Goal: Task Accomplishment & Management: Use online tool/utility

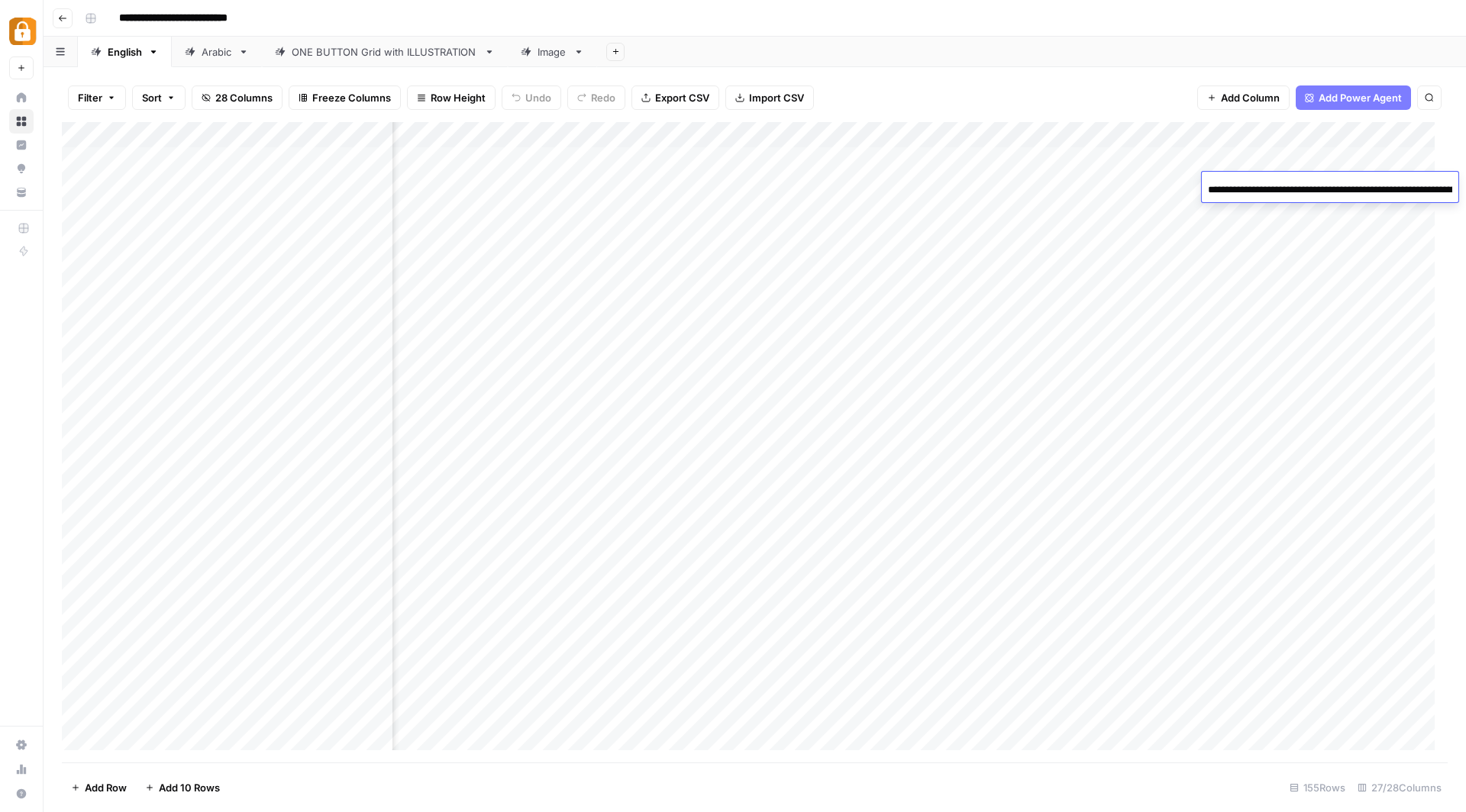
scroll to position [0, 3027]
click at [147, 289] on div "Add Column" at bounding box center [755, 442] width 1386 height 642
click at [636, 132] on div "Add Column" at bounding box center [755, 442] width 1386 height 642
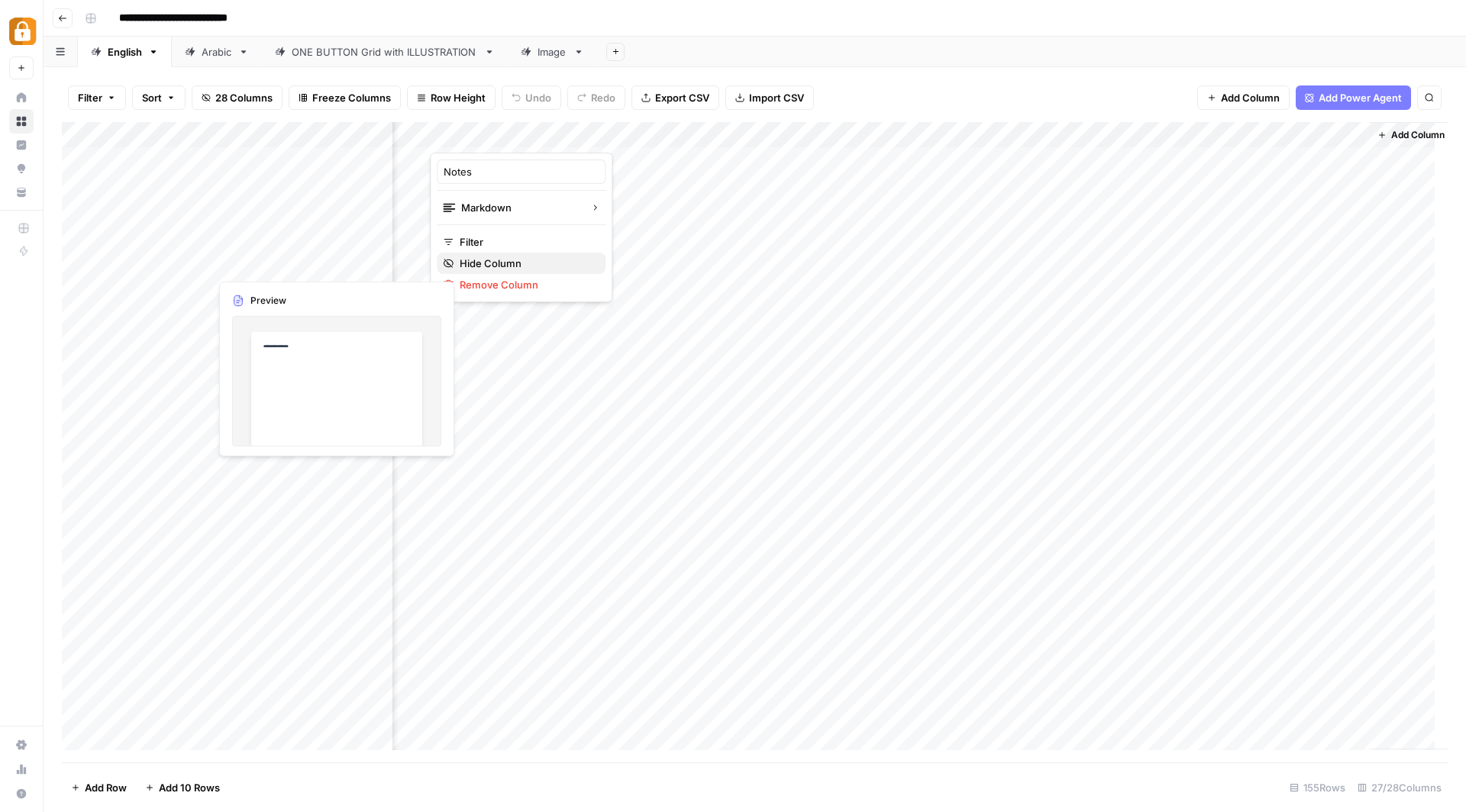
click at [474, 259] on span "Hide Column" at bounding box center [526, 263] width 134 height 15
click at [616, 132] on div "Add Column" at bounding box center [755, 442] width 1386 height 642
click at [443, 263] on span "Hide Column" at bounding box center [508, 263] width 134 height 15
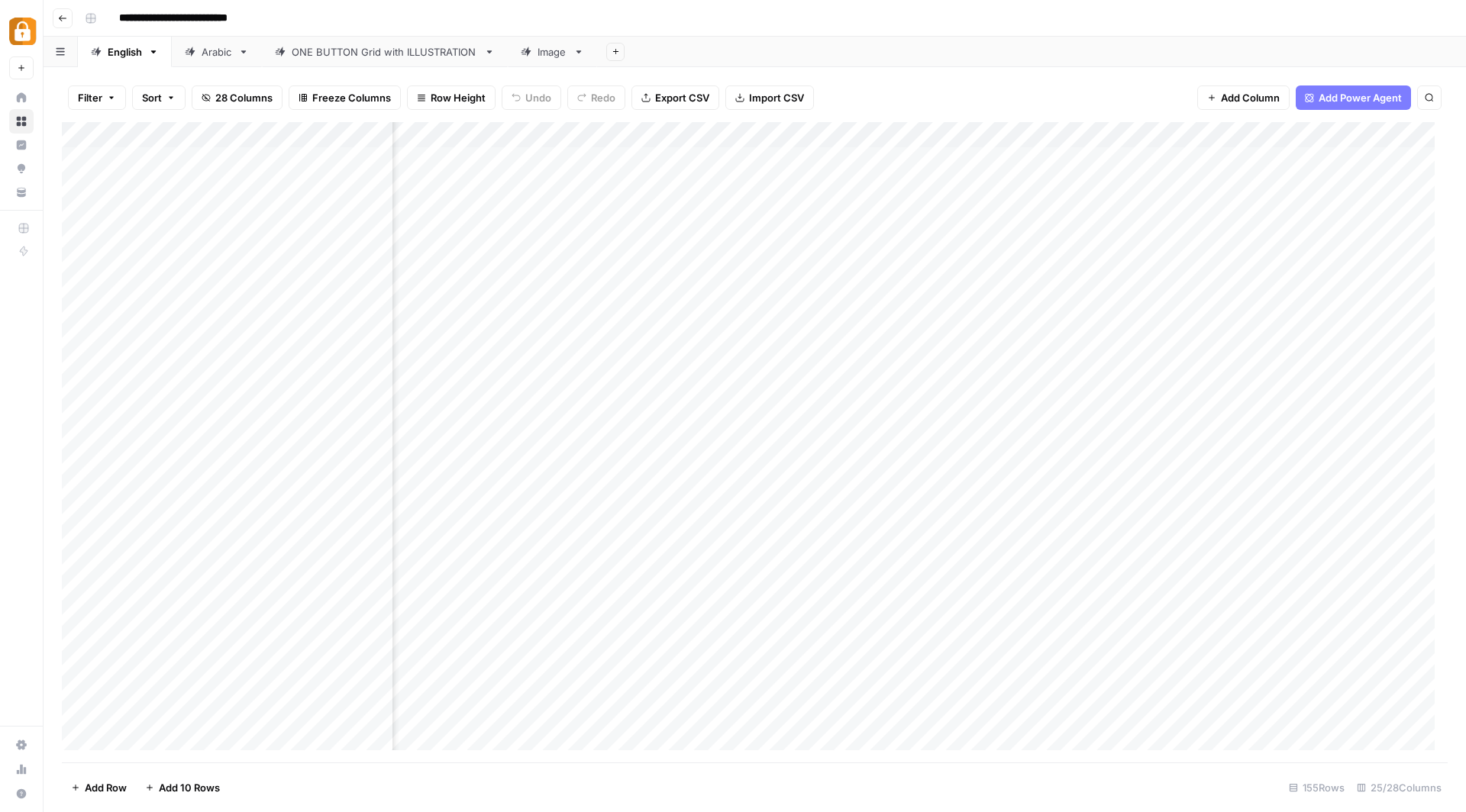
click at [1111, 134] on div "Add Column" at bounding box center [755, 442] width 1386 height 642
click at [969, 312] on span "Hide Column" at bounding box center [996, 319] width 134 height 15
click at [1106, 133] on div "Add Column" at bounding box center [755, 442] width 1386 height 642
click at [965, 311] on span "Hide Column" at bounding box center [996, 319] width 134 height 15
click at [883, 133] on div "Add Column" at bounding box center [755, 442] width 1386 height 642
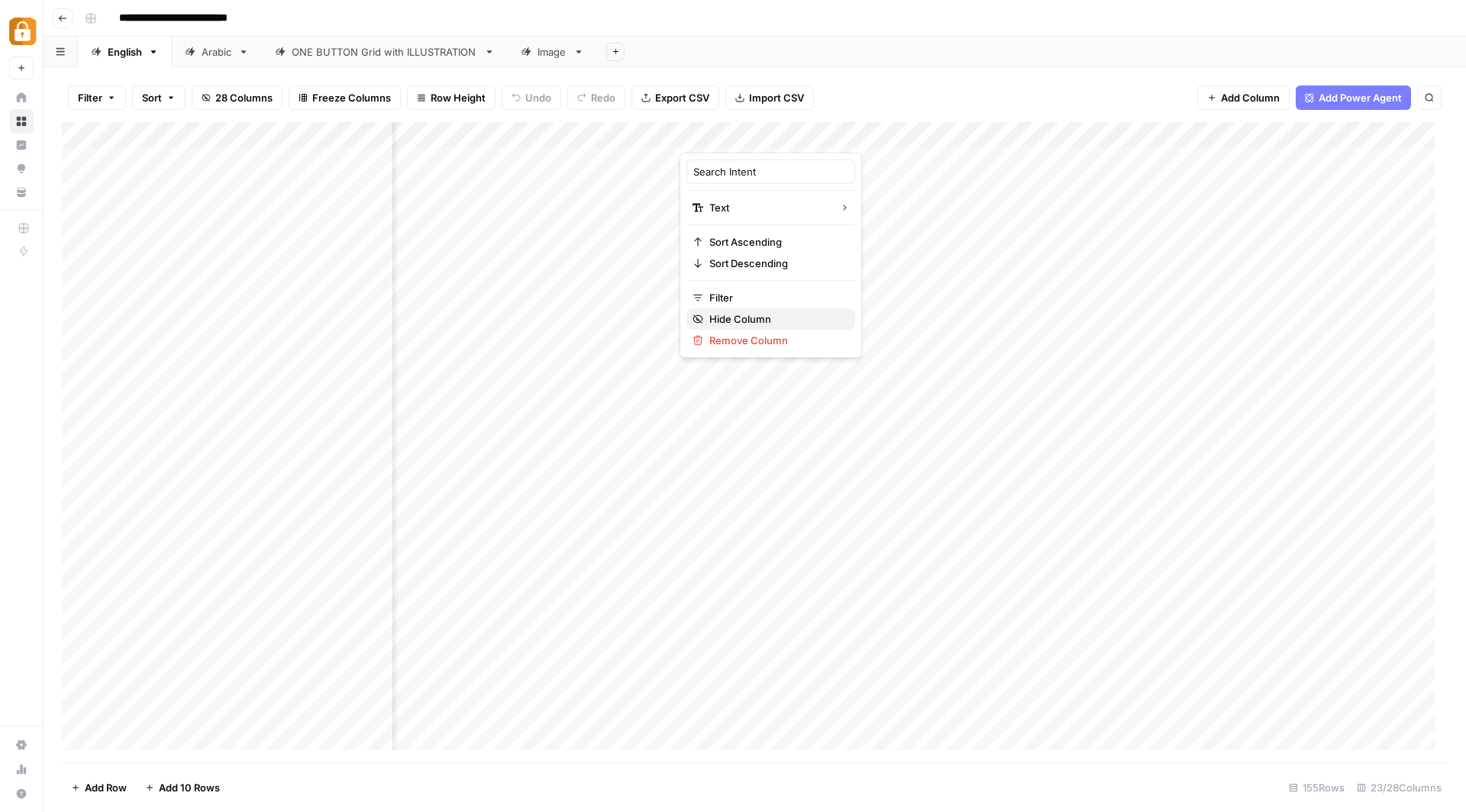
click at [731, 315] on span "Hide Column" at bounding box center [776, 319] width 134 height 15
click at [669, 137] on div "Add Column" at bounding box center [755, 442] width 1386 height 642
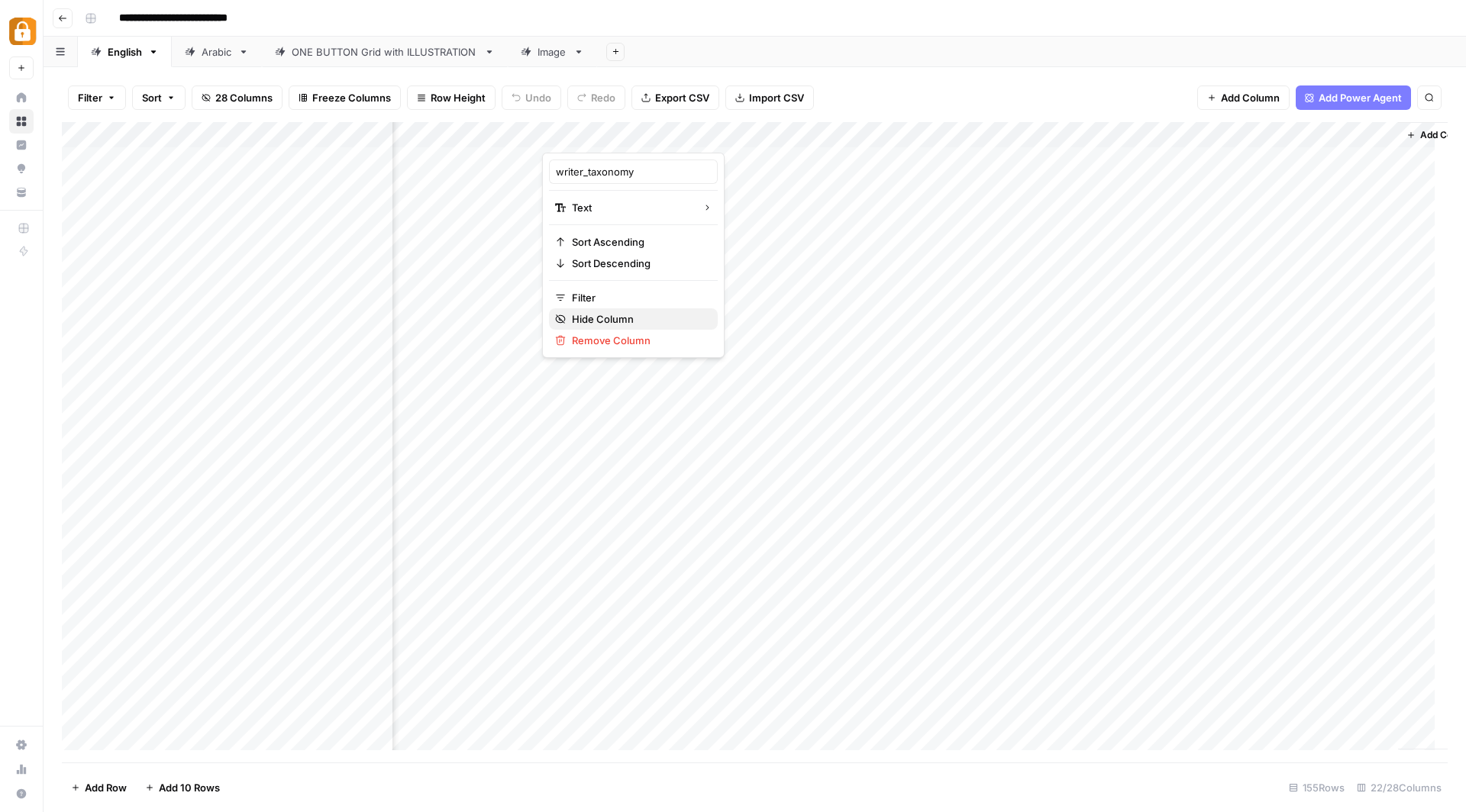
click at [599, 312] on span "Hide Column" at bounding box center [638, 319] width 134 height 15
click at [154, 298] on div "Add Column" at bounding box center [755, 442] width 1386 height 642
type textarea "*********"
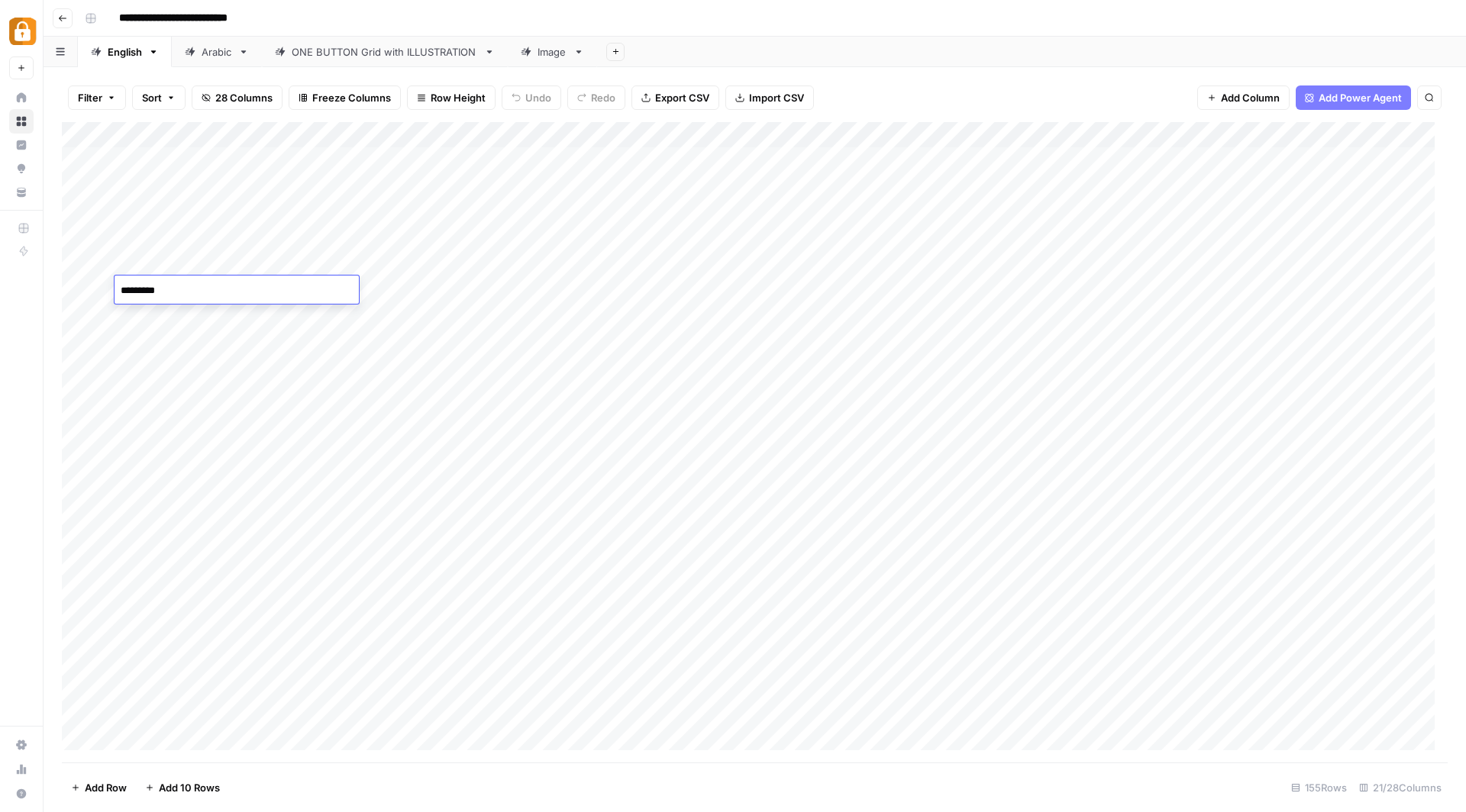
click at [463, 291] on div "Add Column" at bounding box center [755, 442] width 1386 height 642
click at [502, 236] on div "Add Column" at bounding box center [755, 442] width 1386 height 642
click at [502, 236] on textarea "**********" at bounding box center [570, 239] width 358 height 21
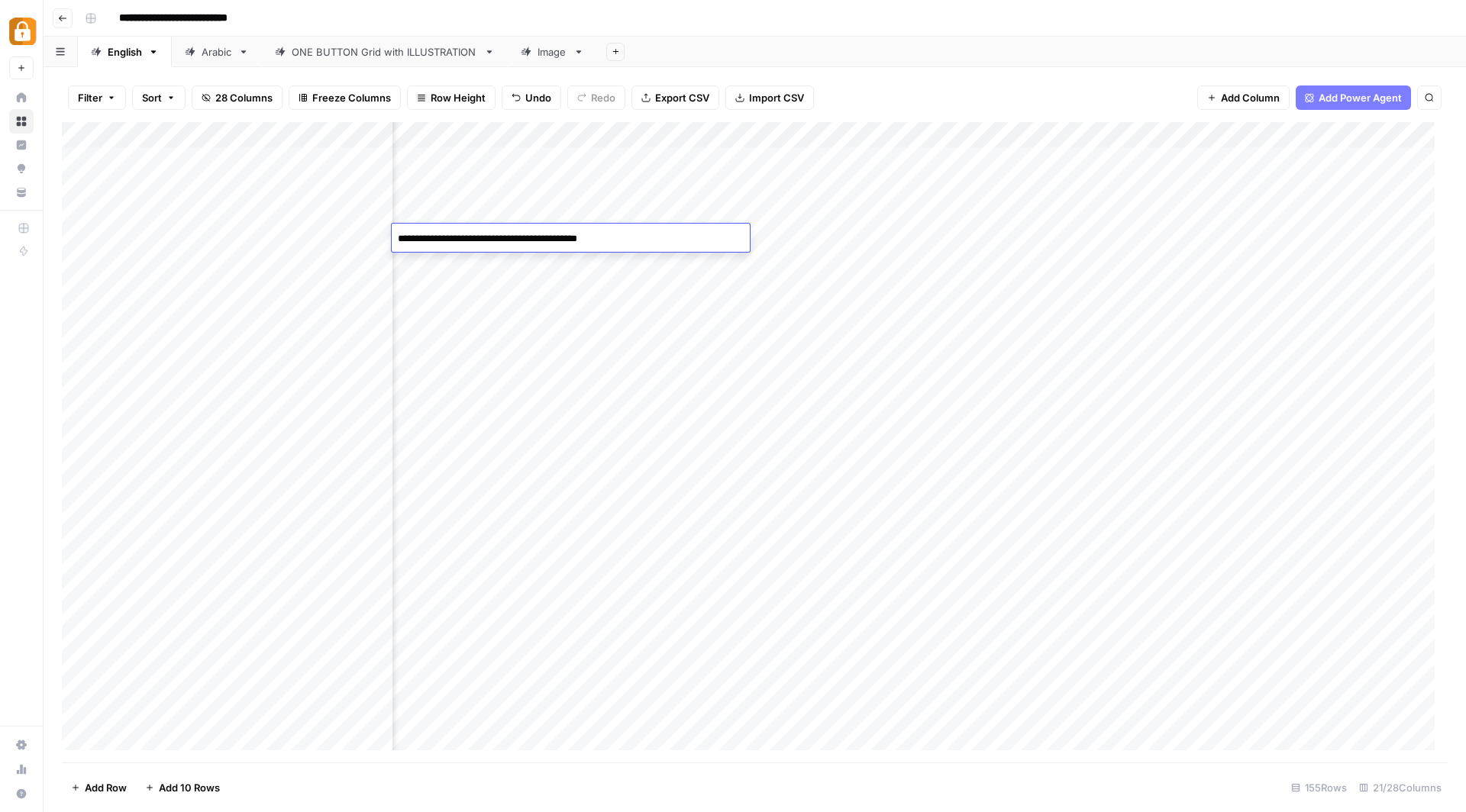
click at [1019, 233] on div "Add Column" at bounding box center [755, 442] width 1386 height 642
click at [920, 237] on div "Add Column" at bounding box center [755, 442] width 1386 height 642
click at [1145, 237] on div "Add Column" at bounding box center [755, 442] width 1386 height 642
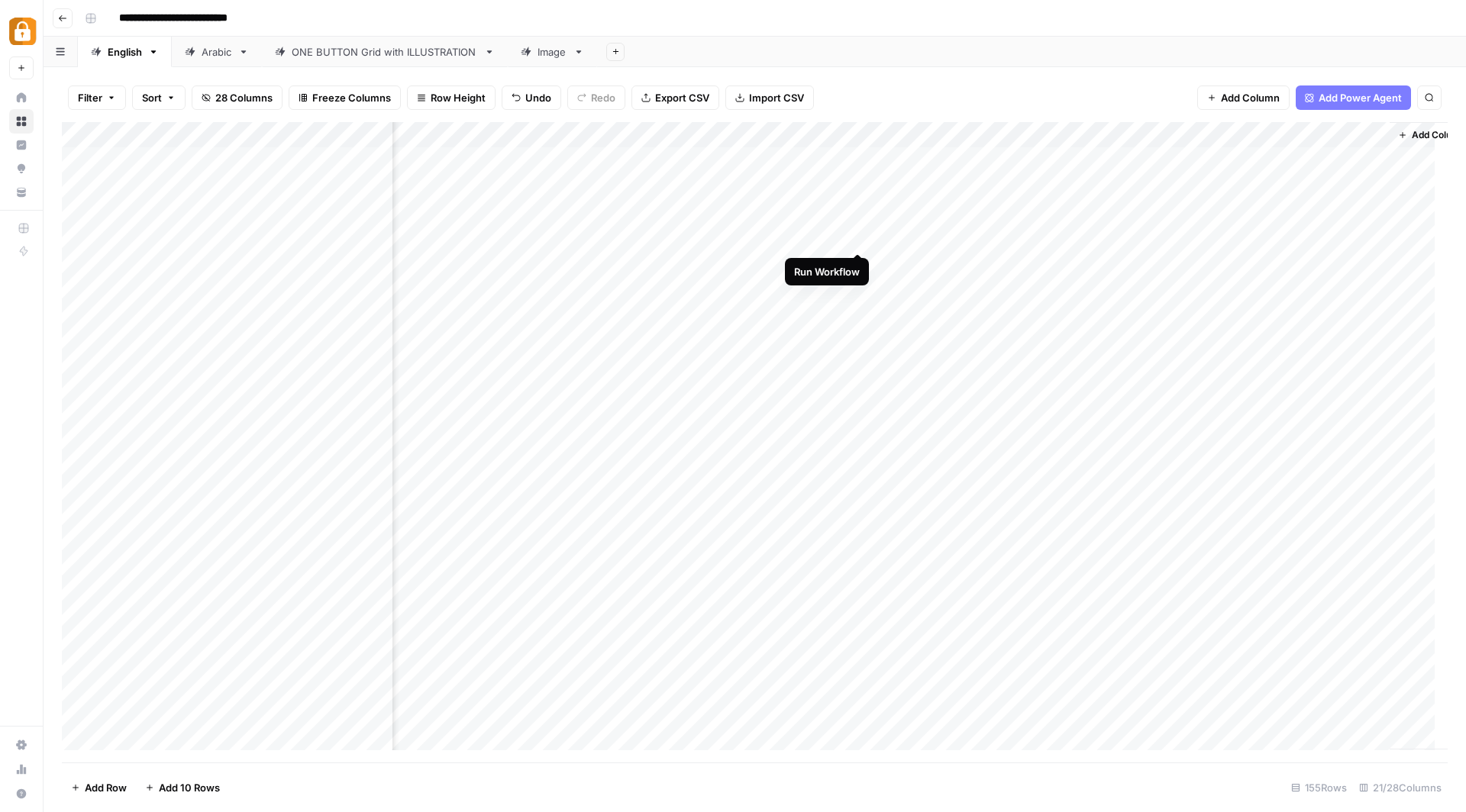
click at [861, 236] on div "Add Column" at bounding box center [755, 442] width 1386 height 642
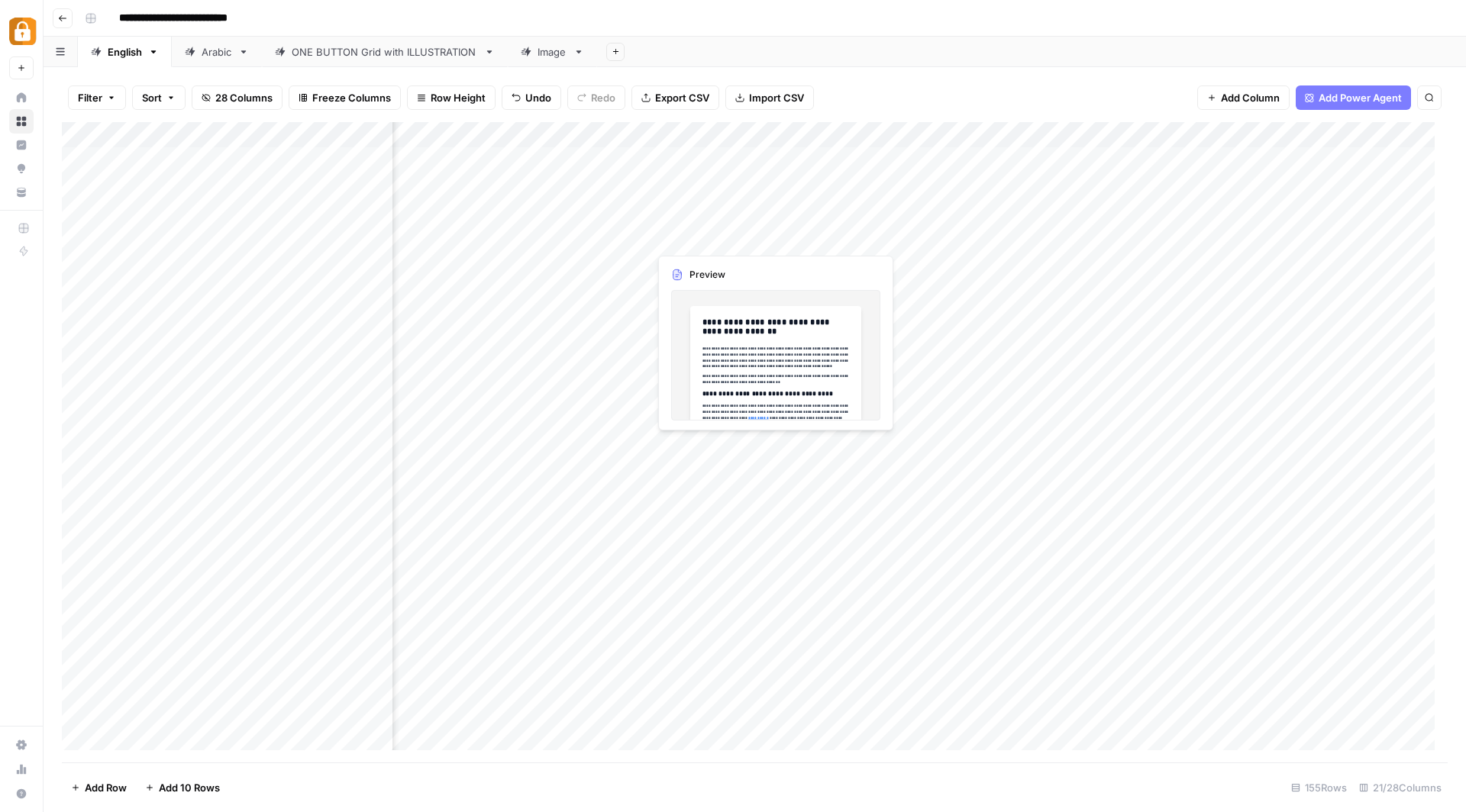
click at [708, 238] on div "Add Column" at bounding box center [755, 442] width 1386 height 642
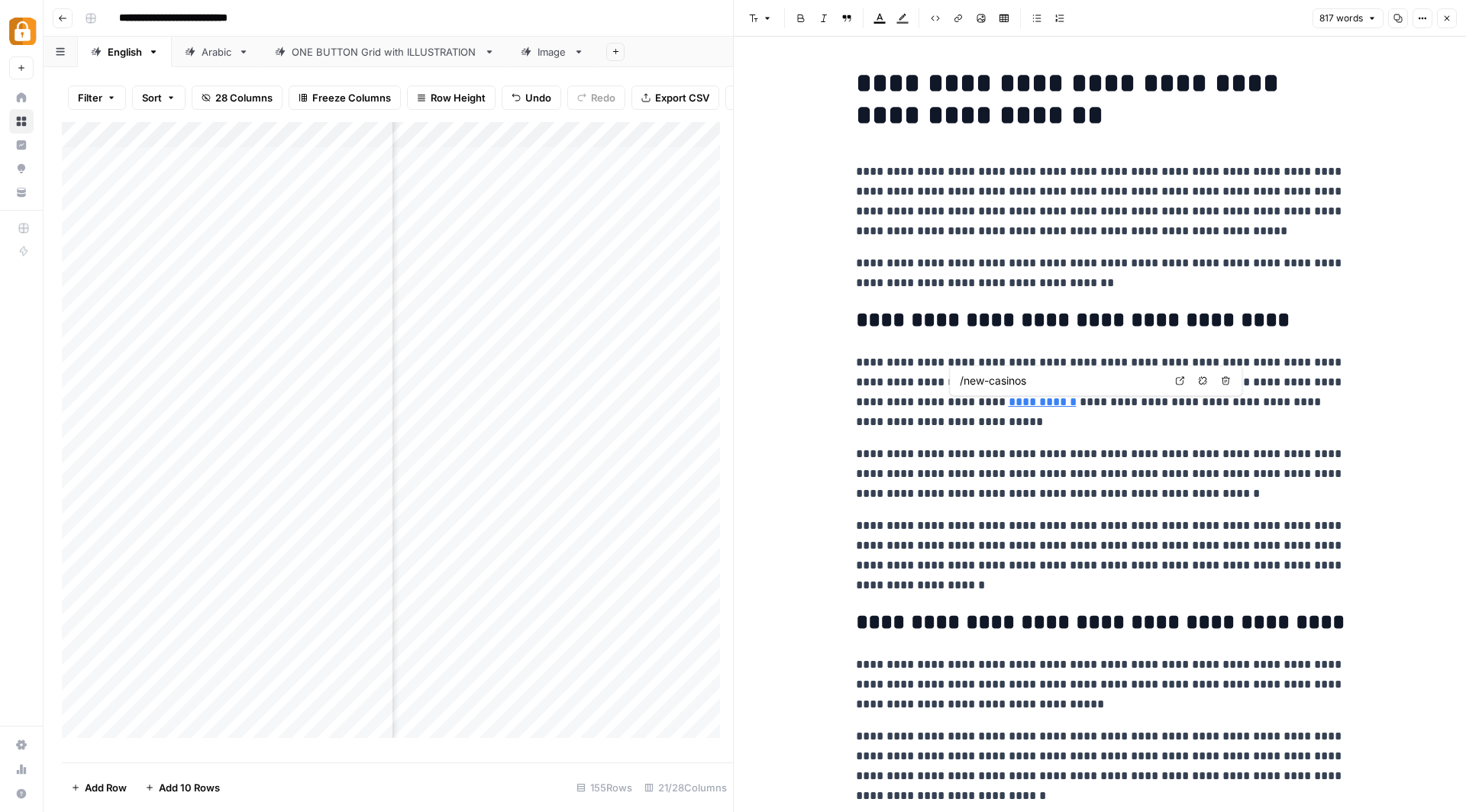
click at [1009, 405] on link "**********" at bounding box center [1043, 401] width 68 height 12
drag, startPoint x: 936, startPoint y: 192, endPoint x: 1013, endPoint y: 188, distance: 77.1
click at [1013, 188] on p "**********" at bounding box center [1100, 201] width 489 height 79
click at [954, 18] on icon "button" at bounding box center [958, 18] width 7 height 7
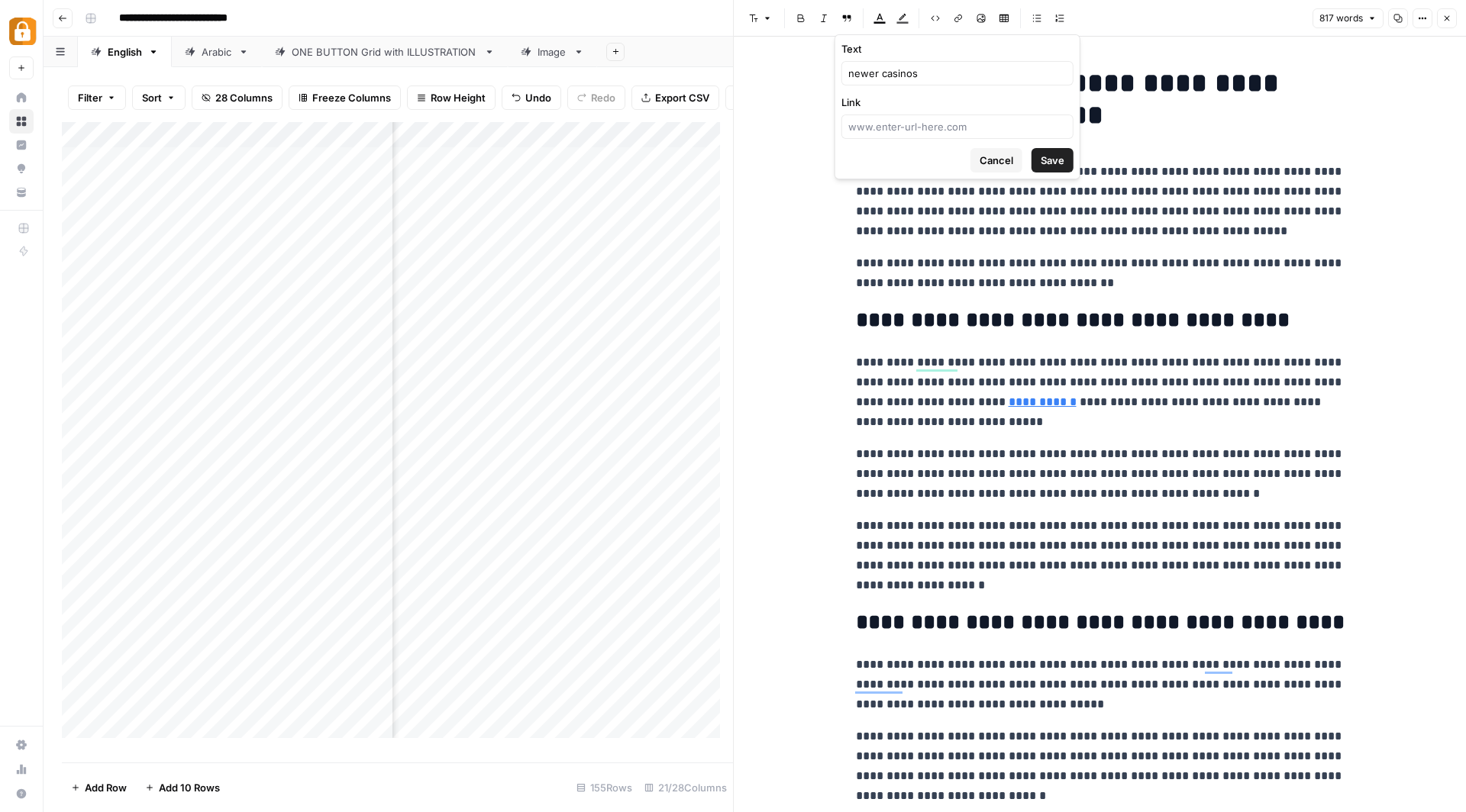
click at [964, 117] on div at bounding box center [957, 127] width 232 height 25
type input "/new-casinos"
click at [1032, 148] on button "Save" at bounding box center [1053, 160] width 42 height 25
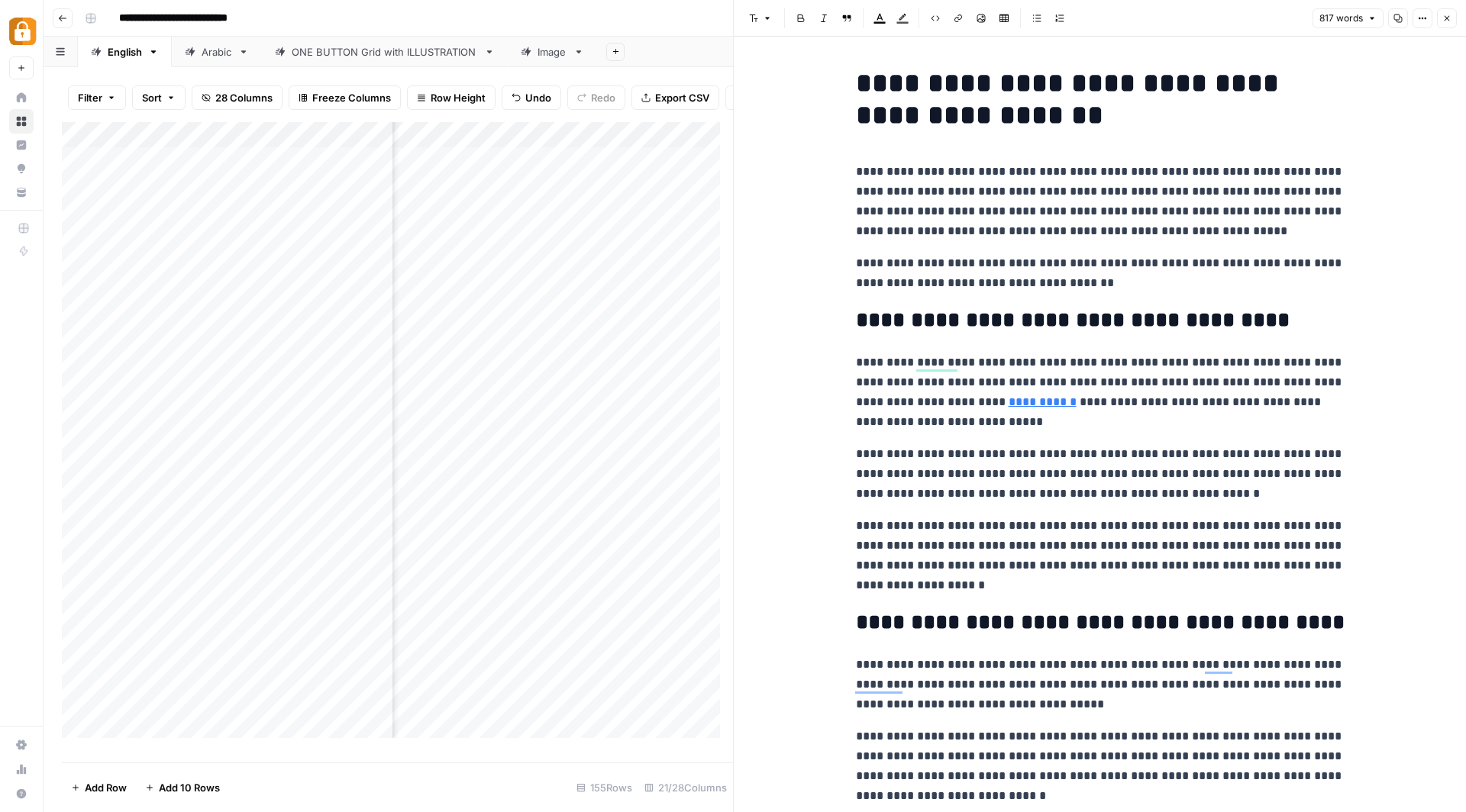
click at [1186, 213] on p "**********" at bounding box center [1100, 201] width 489 height 79
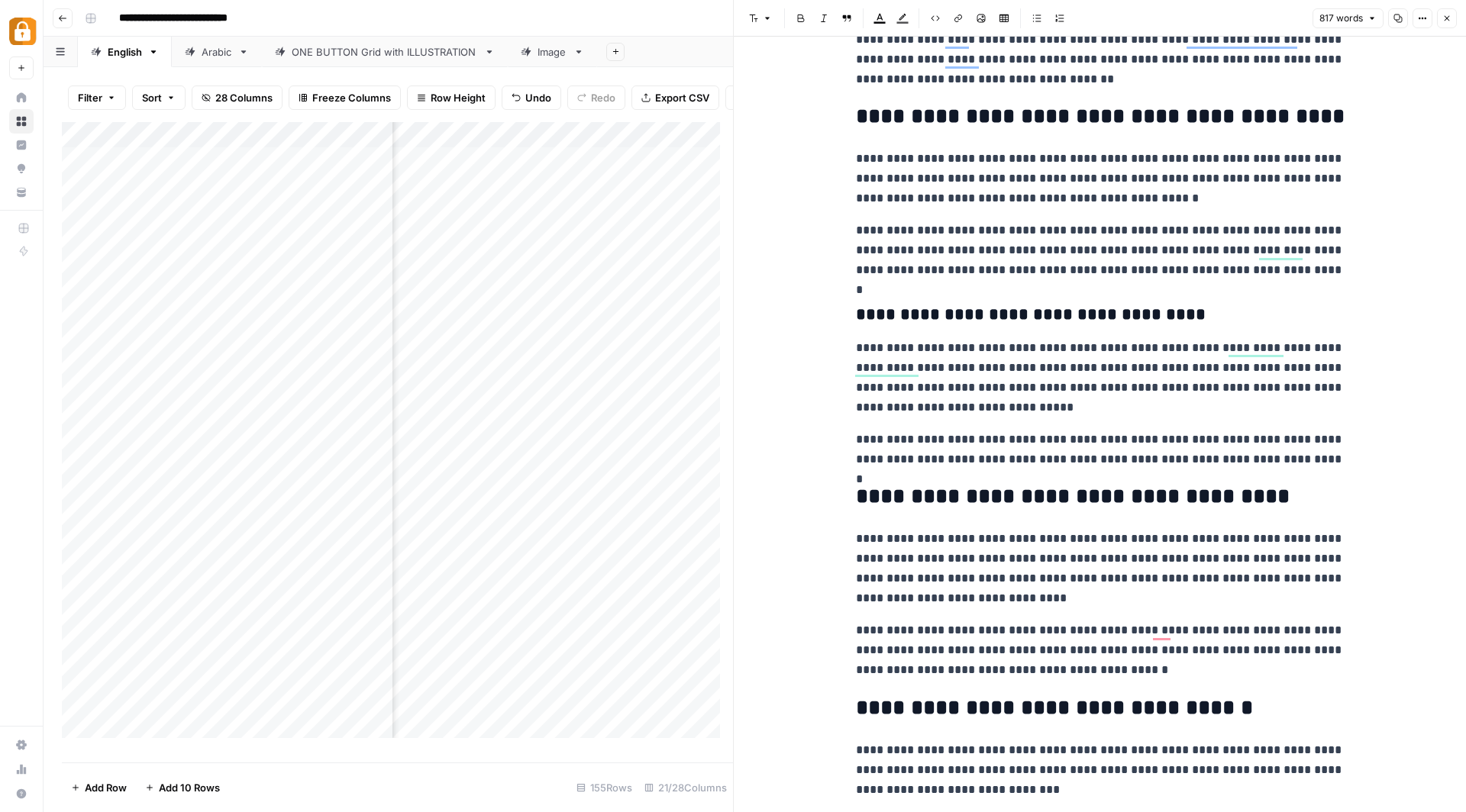
click at [1451, 20] on icon "button" at bounding box center [1447, 18] width 9 height 9
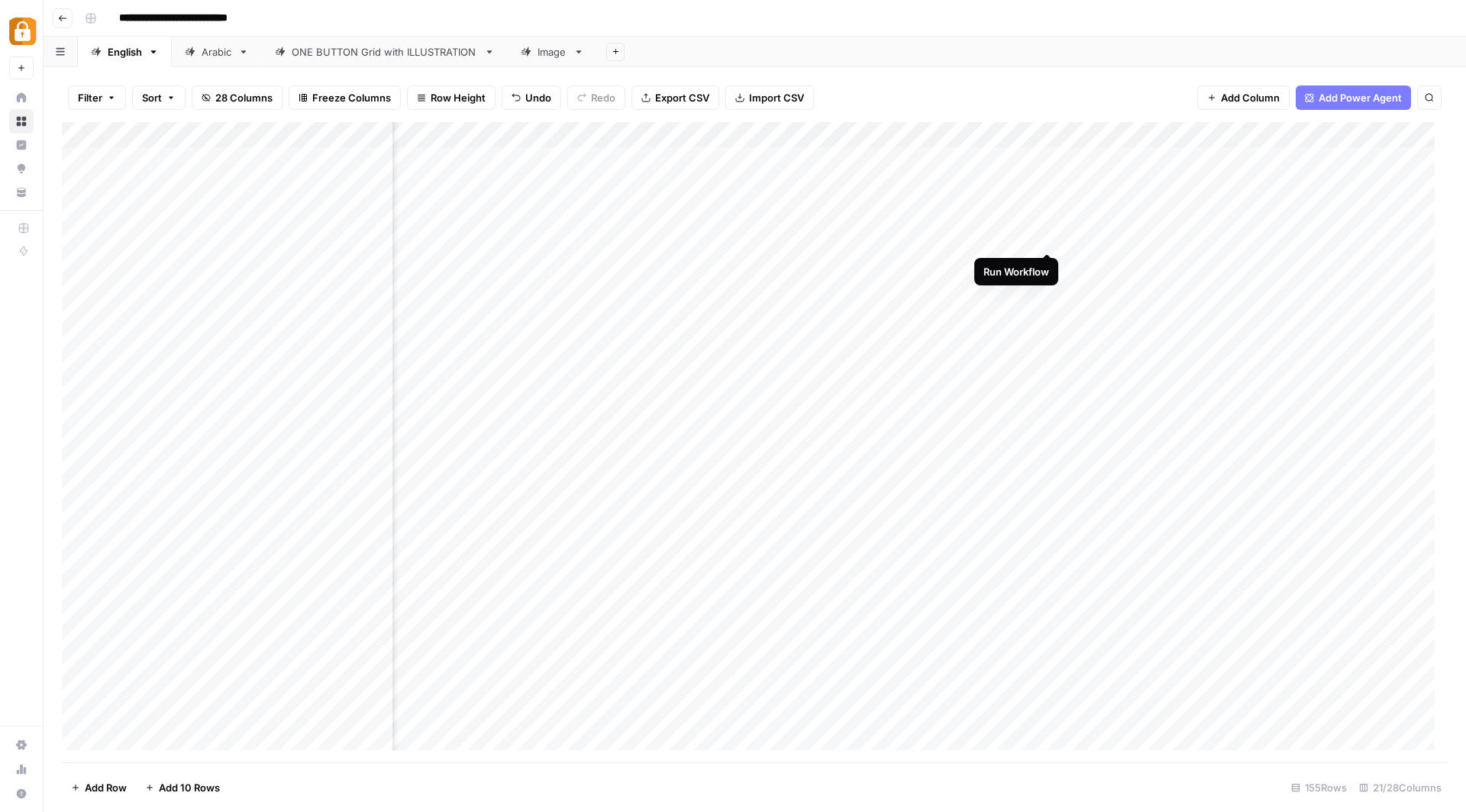
click at [1053, 239] on div "Add Column" at bounding box center [755, 442] width 1386 height 642
click at [1334, 239] on div "Add Column" at bounding box center [755, 442] width 1386 height 642
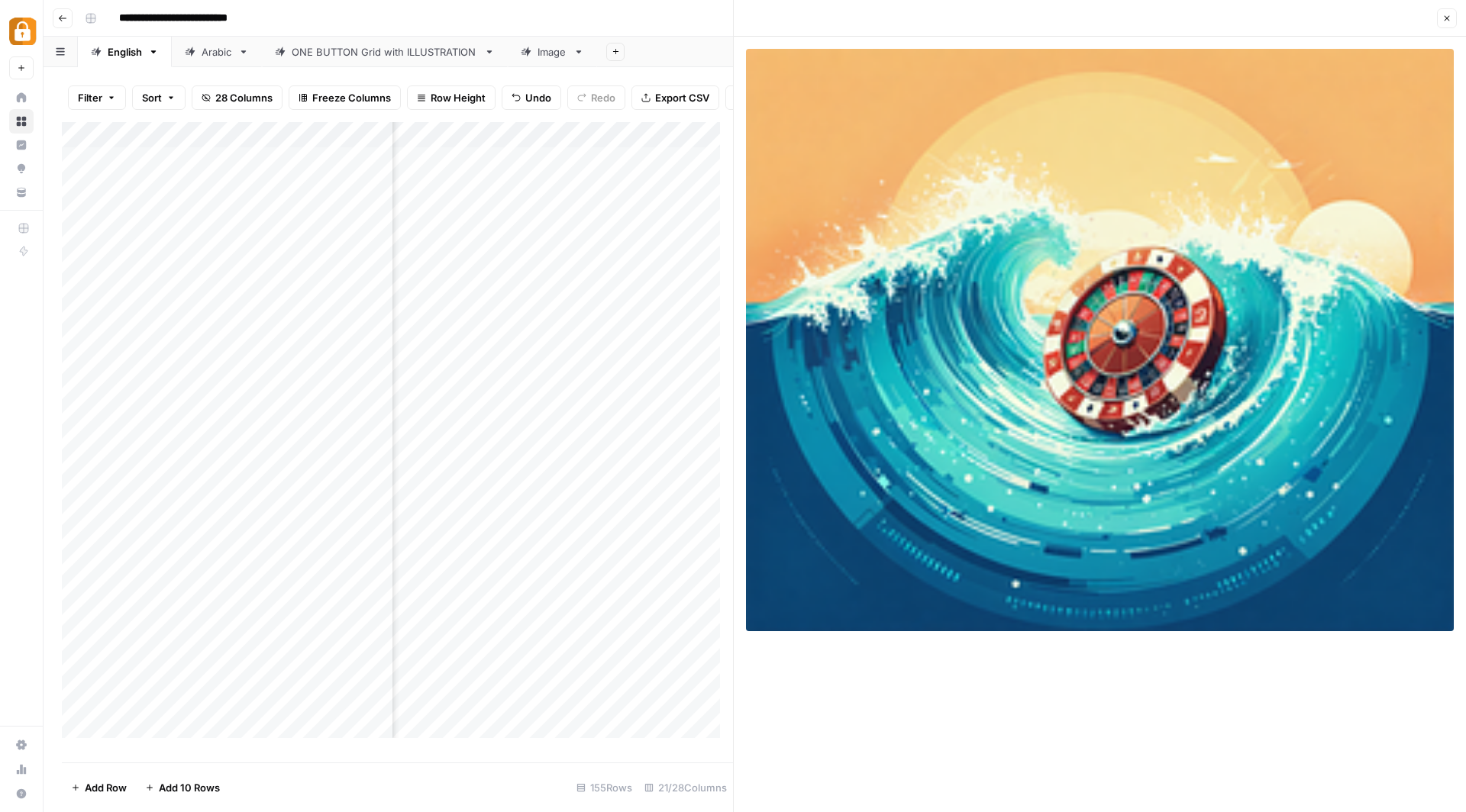
click at [1453, 13] on button "Close" at bounding box center [1448, 18] width 20 height 20
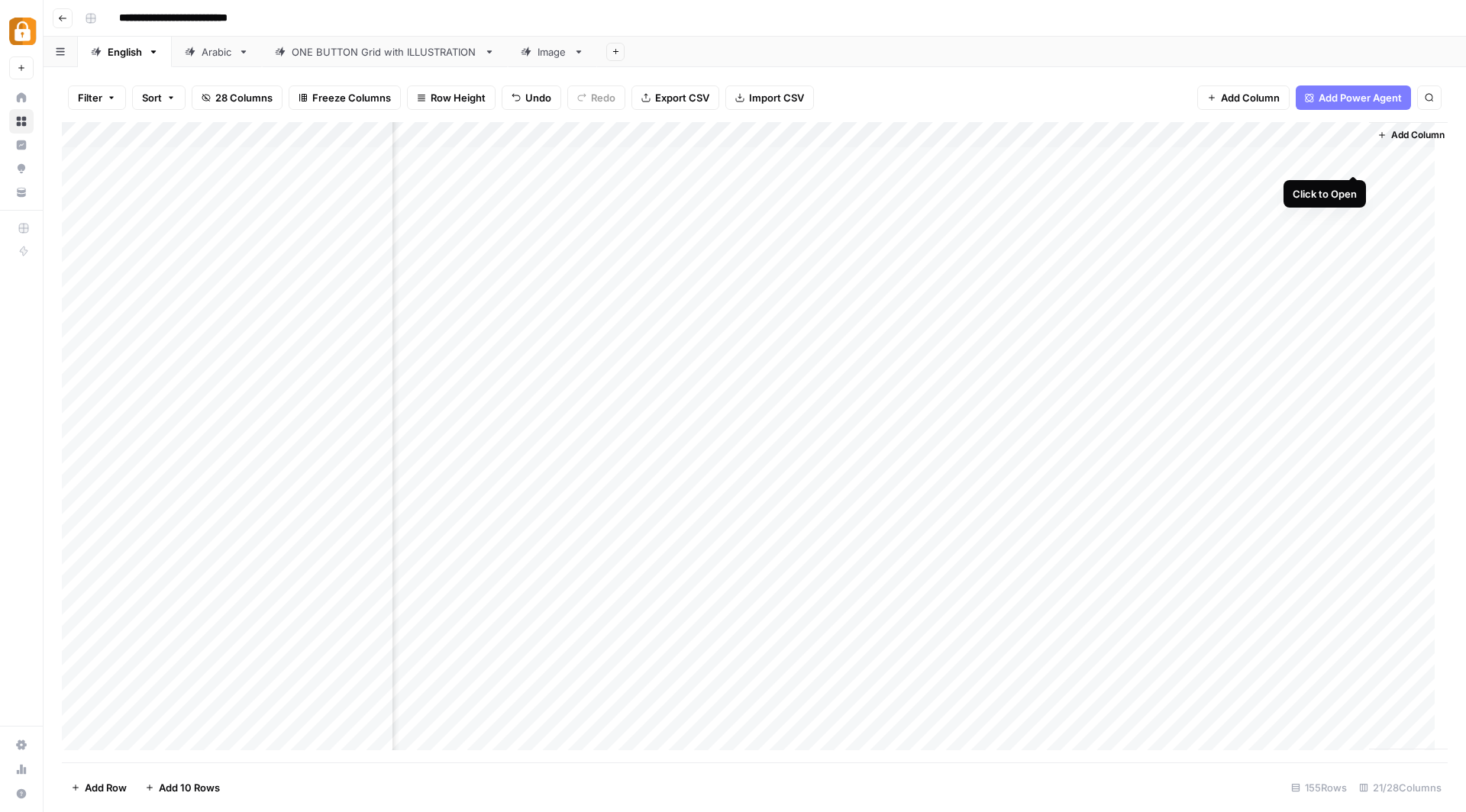
click at [1354, 158] on div "Add Column" at bounding box center [755, 442] width 1386 height 642
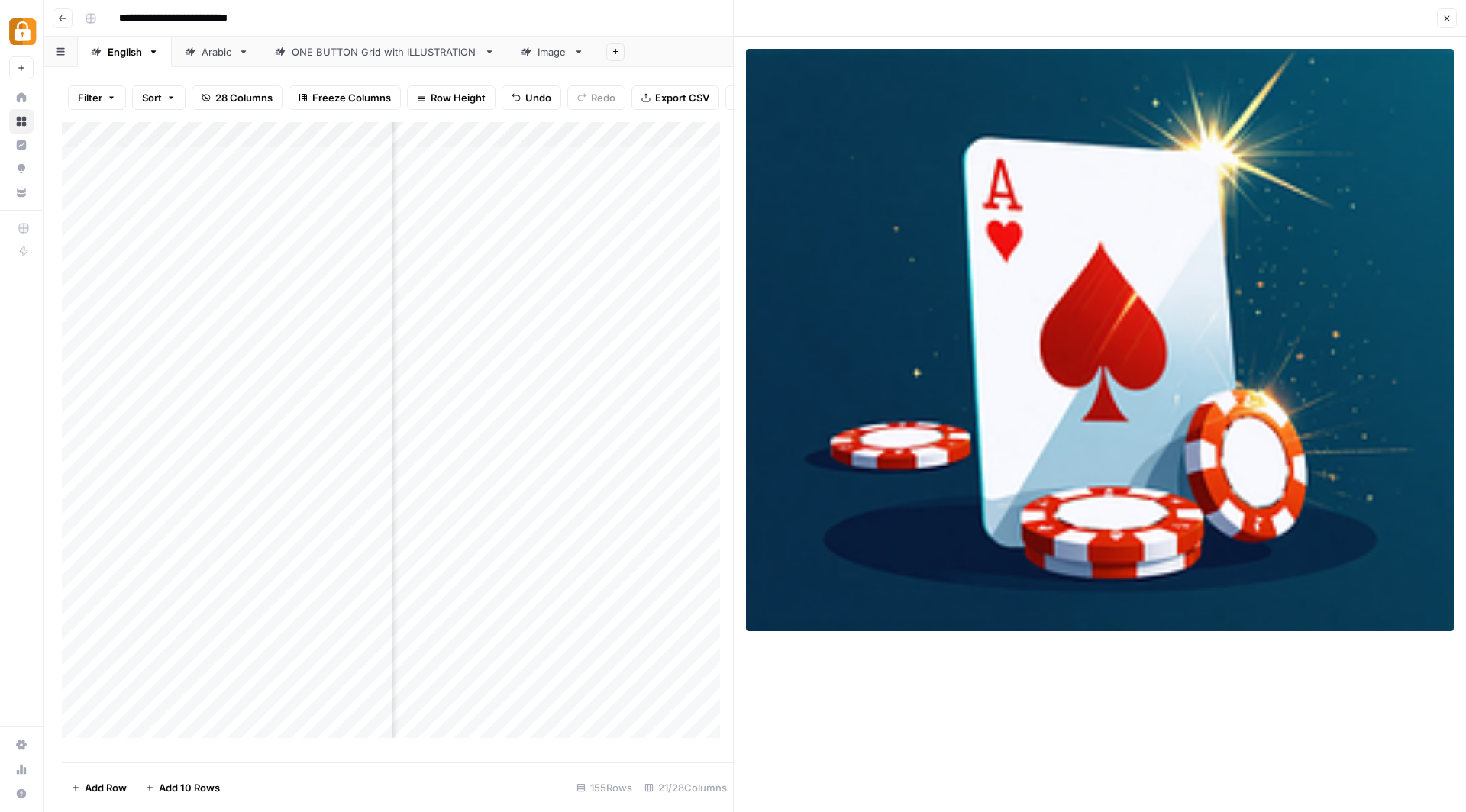
click at [1447, 16] on icon "button" at bounding box center [1447, 18] width 9 height 9
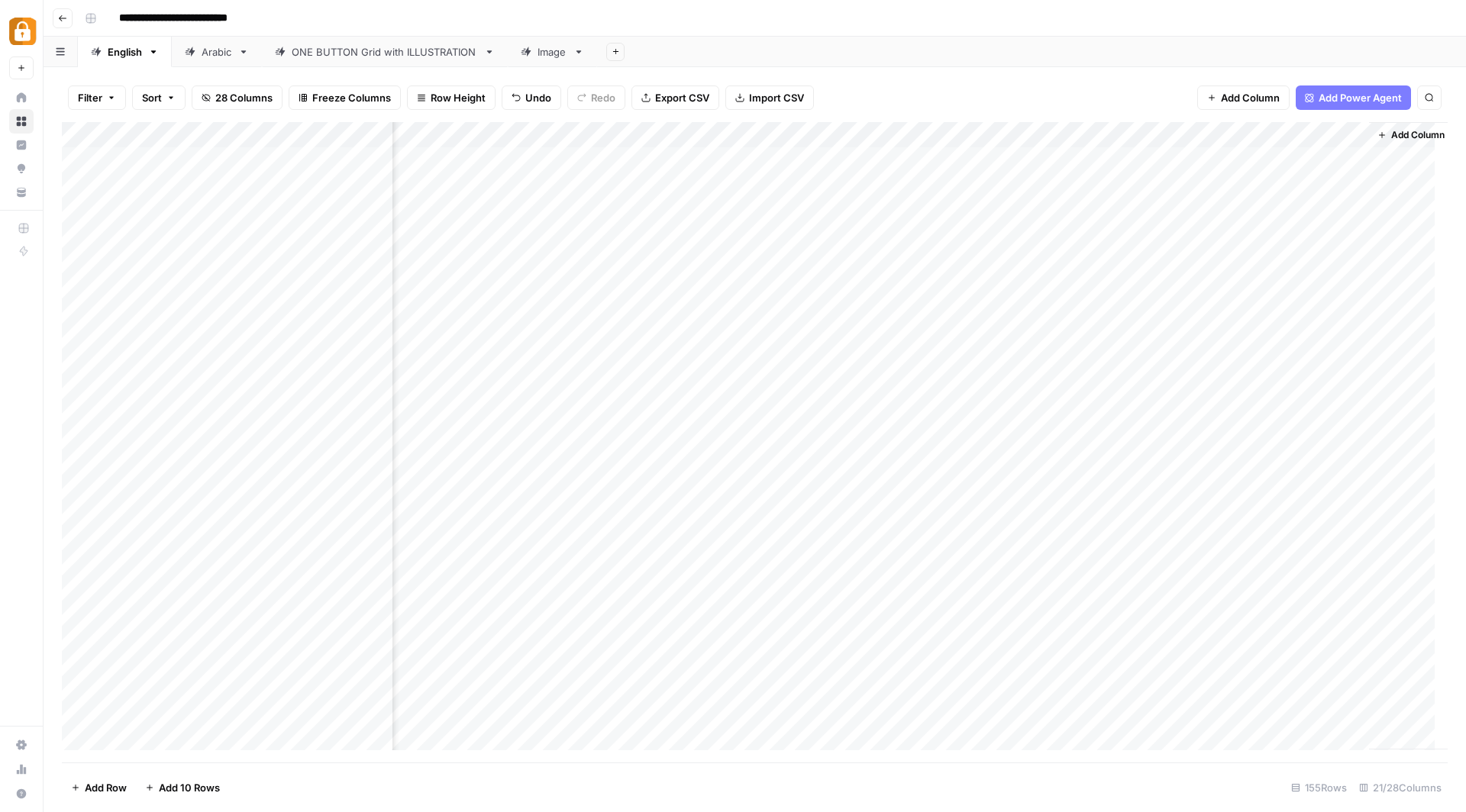
click at [907, 245] on div "Add Column" at bounding box center [755, 442] width 1386 height 642
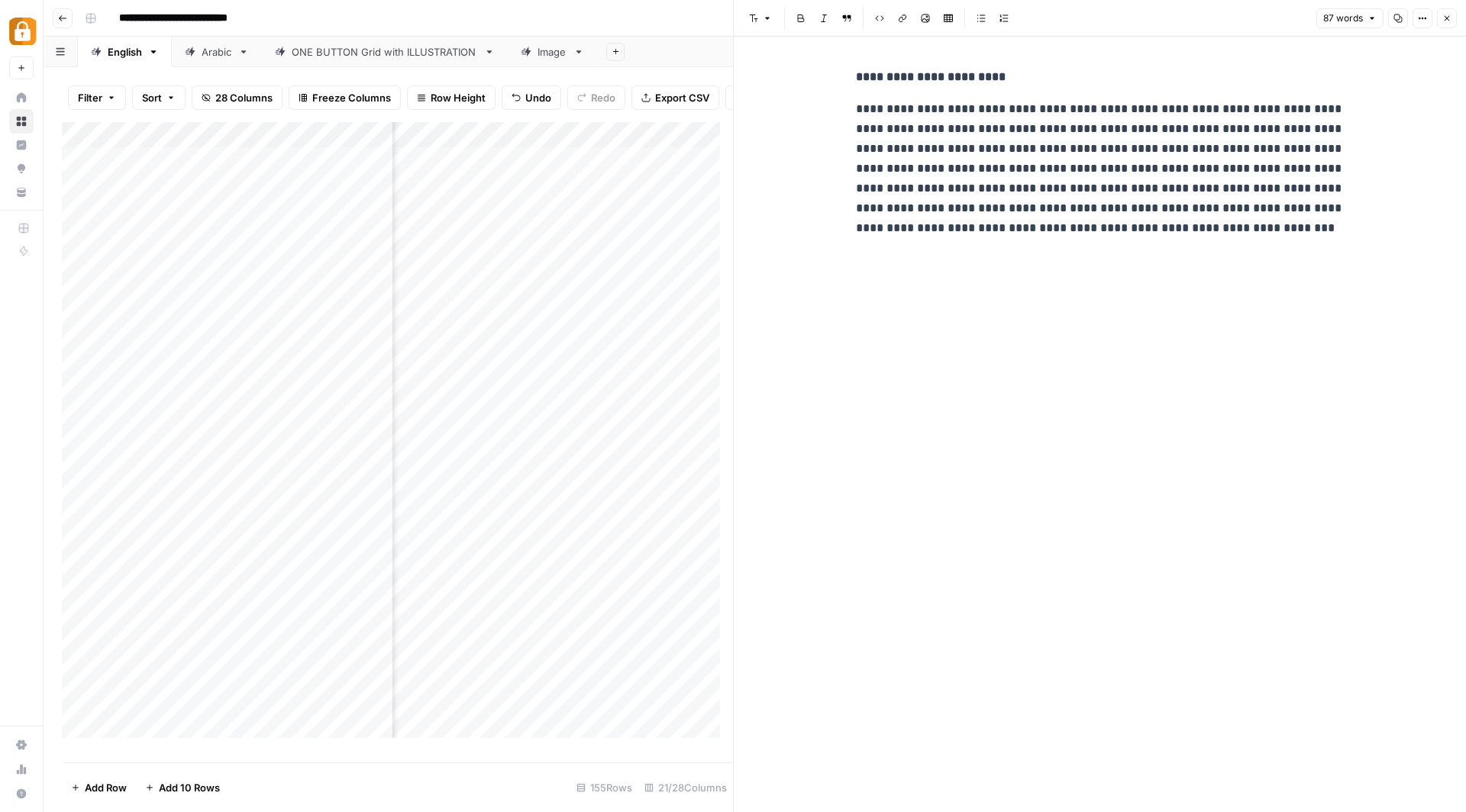
click at [1451, 10] on button "Close" at bounding box center [1448, 18] width 20 height 20
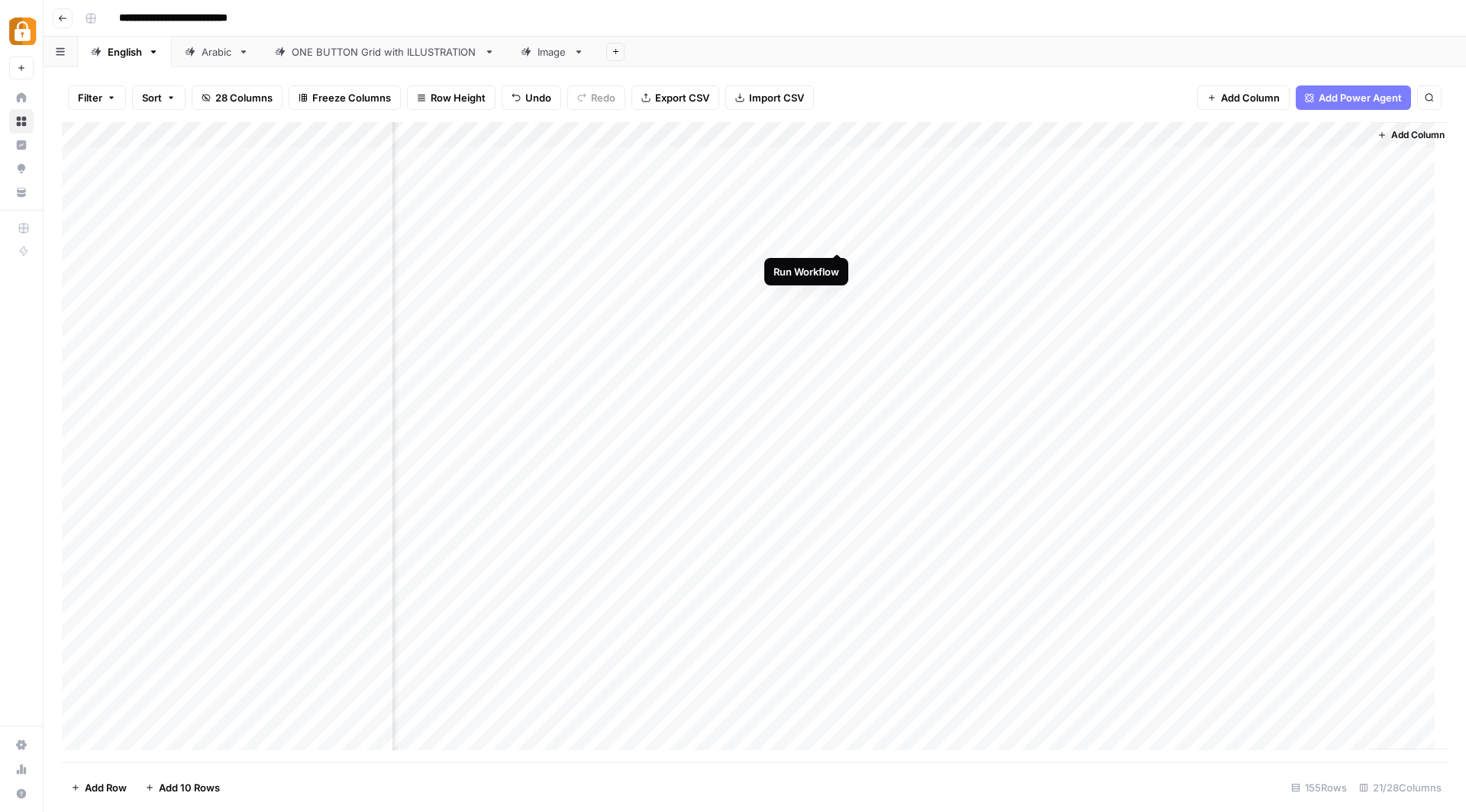
click at [838, 239] on div "Add Column" at bounding box center [755, 442] width 1386 height 642
click at [1221, 239] on div "Add Column" at bounding box center [755, 442] width 1386 height 642
click at [909, 236] on div "Add Column" at bounding box center [755, 442] width 1386 height 642
click at [925, 237] on div "Add Column" at bounding box center [755, 442] width 1386 height 642
click at [925, 237] on div at bounding box center [920, 238] width 139 height 28
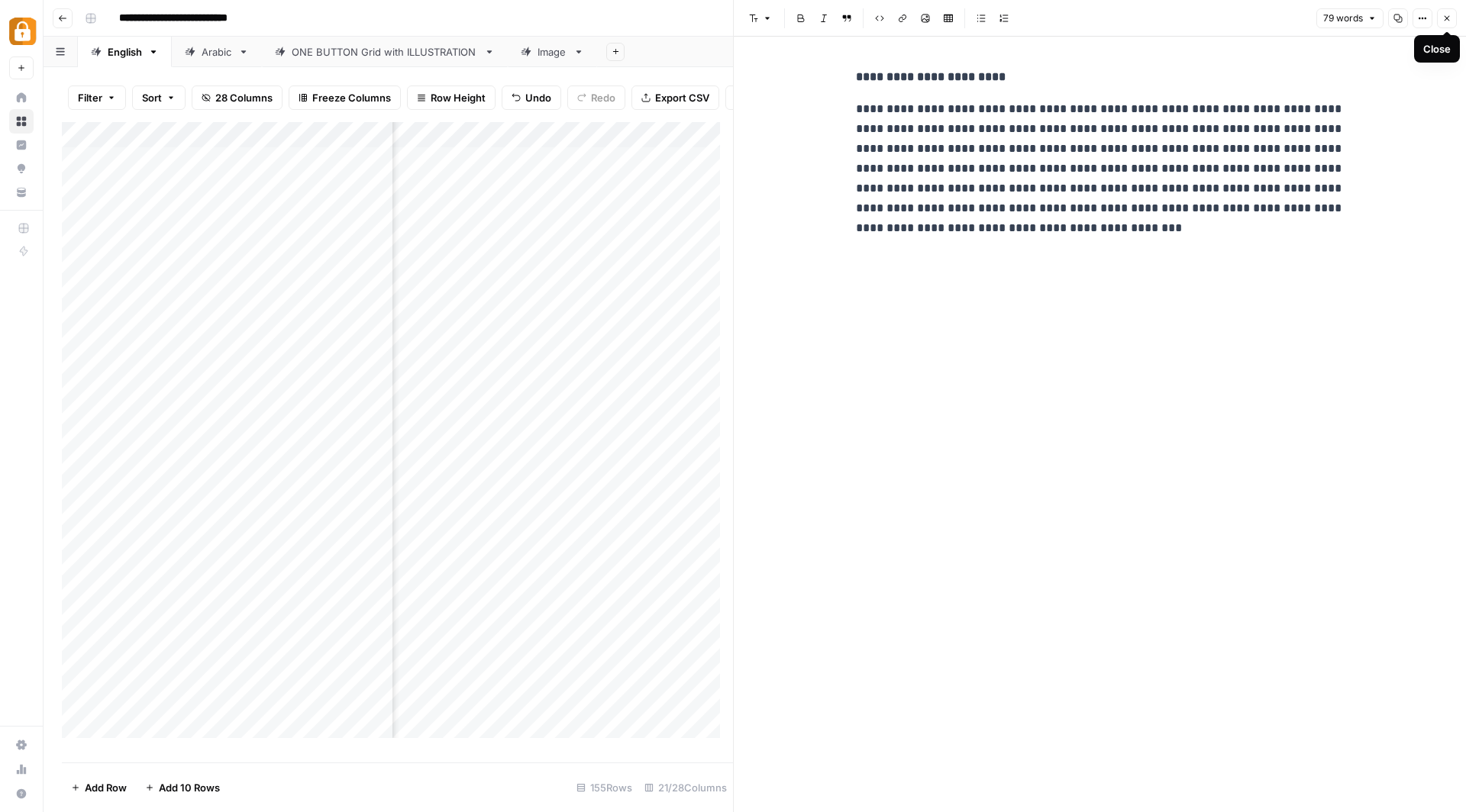
click at [1452, 17] on button "Close" at bounding box center [1448, 18] width 20 height 20
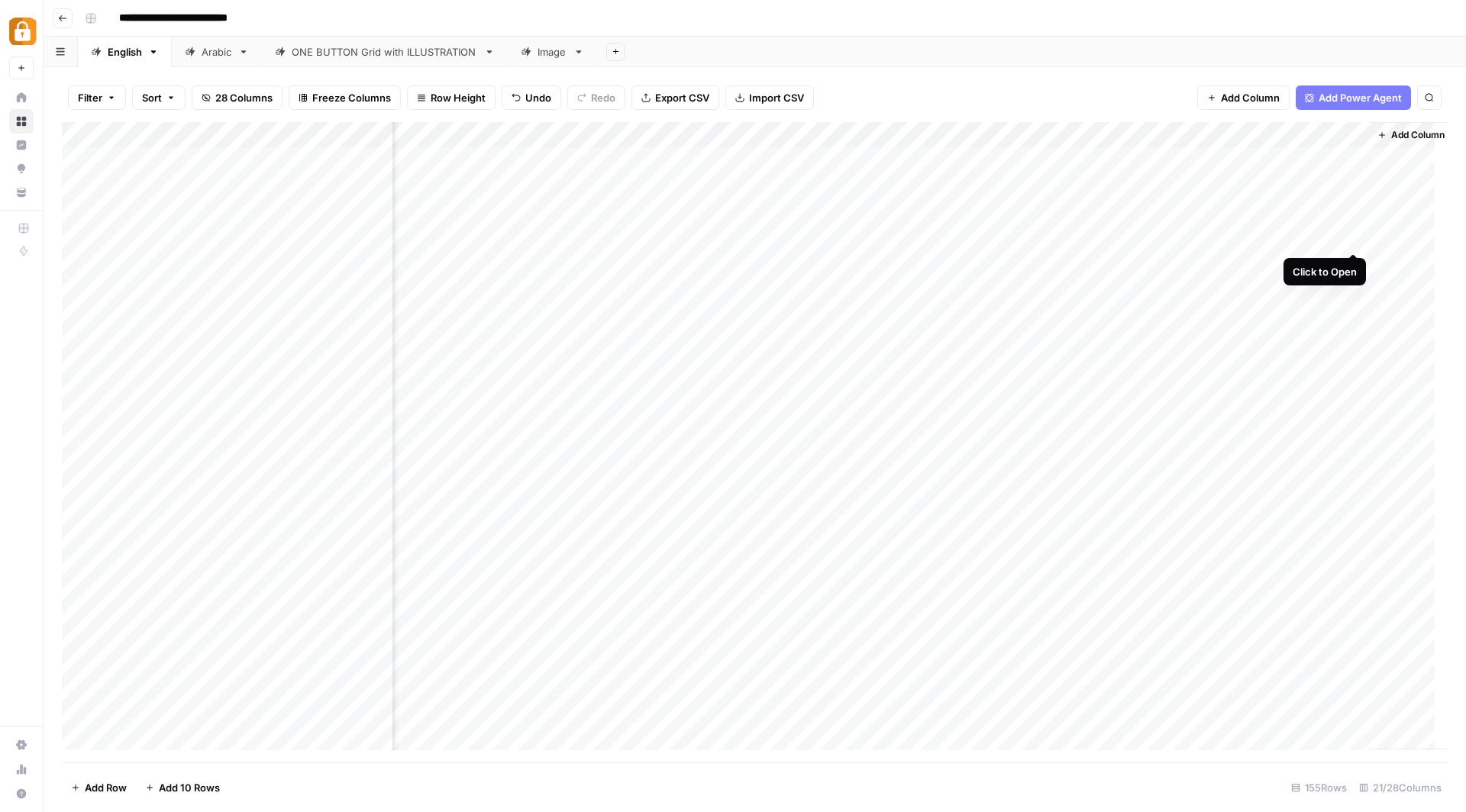
click at [1358, 238] on div "Add Column" at bounding box center [755, 442] width 1386 height 642
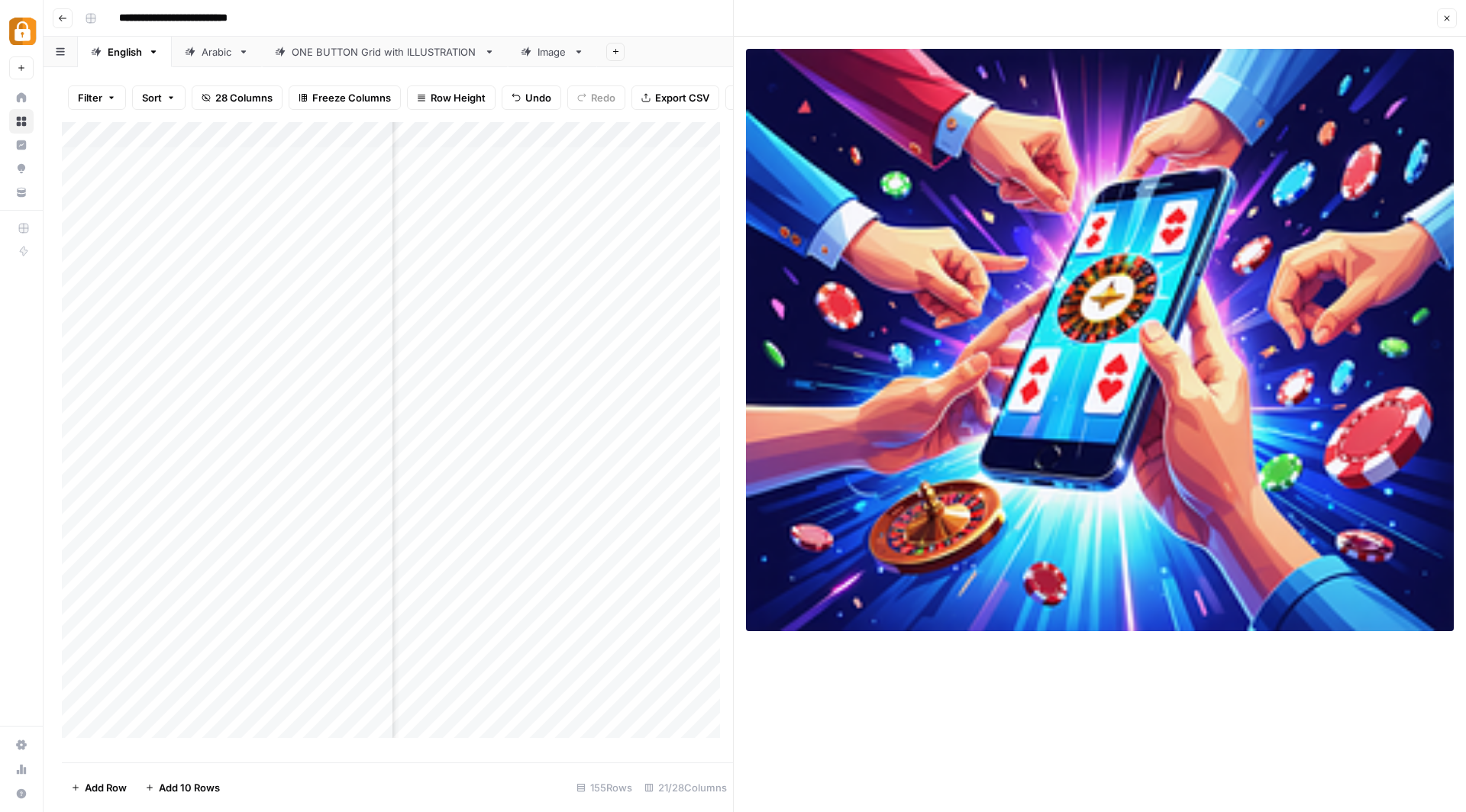
click at [1448, 16] on icon "button" at bounding box center [1448, 19] width 5 height 5
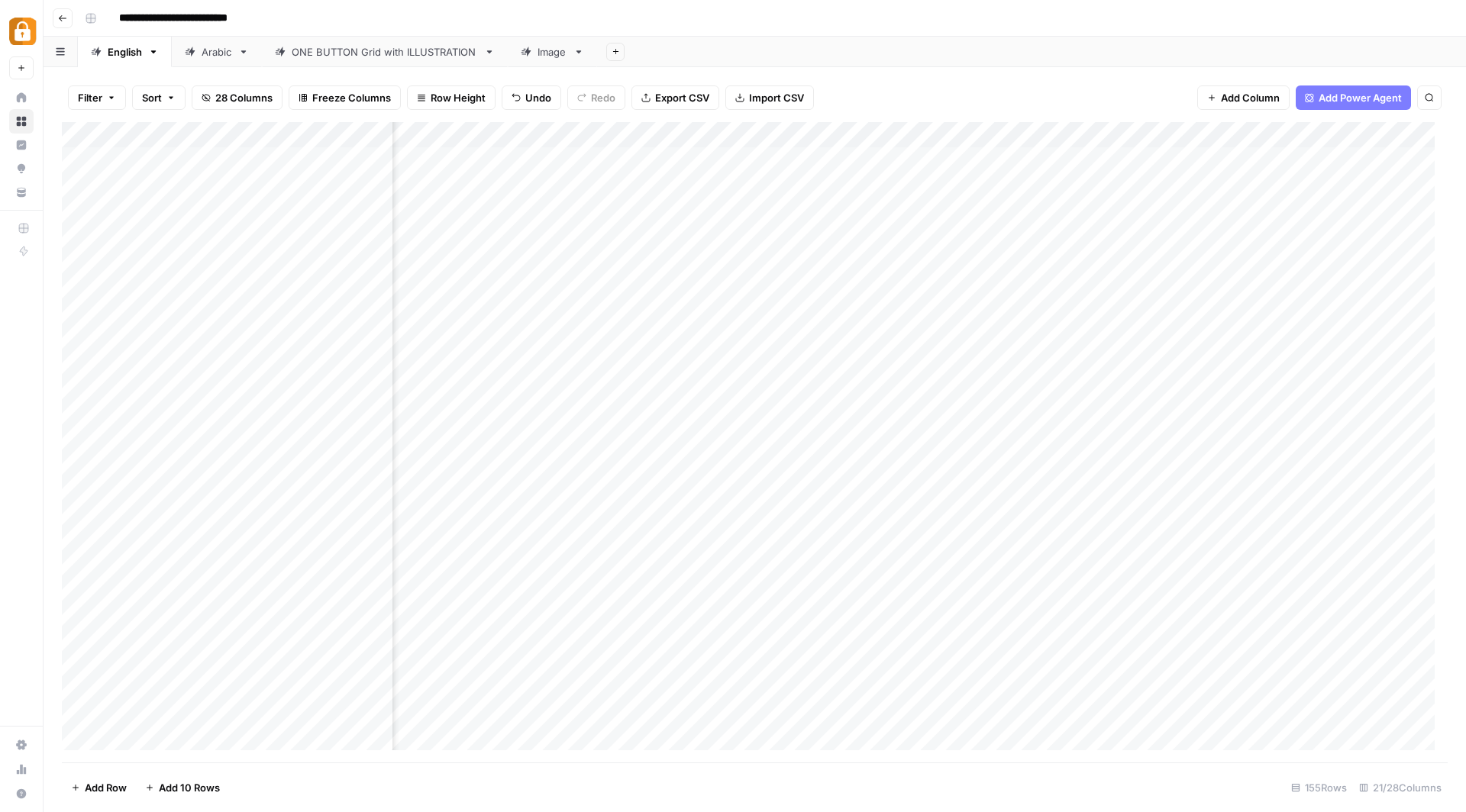
scroll to position [0, 1807]
click at [1202, 235] on div "Add Column" at bounding box center [755, 442] width 1386 height 642
click at [1339, 238] on div "Add Column" at bounding box center [755, 442] width 1386 height 642
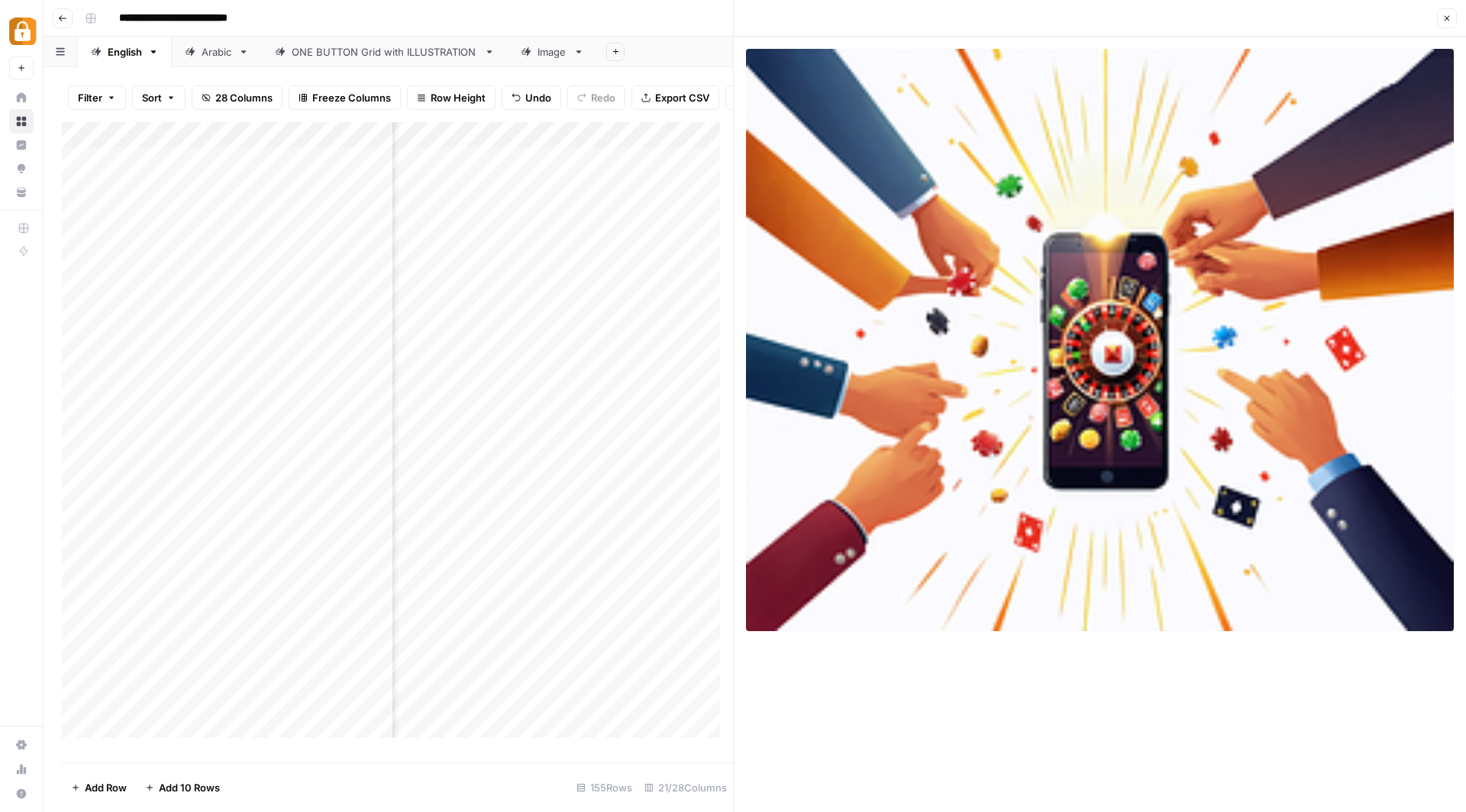
click at [1444, 22] on icon "button" at bounding box center [1447, 18] width 9 height 9
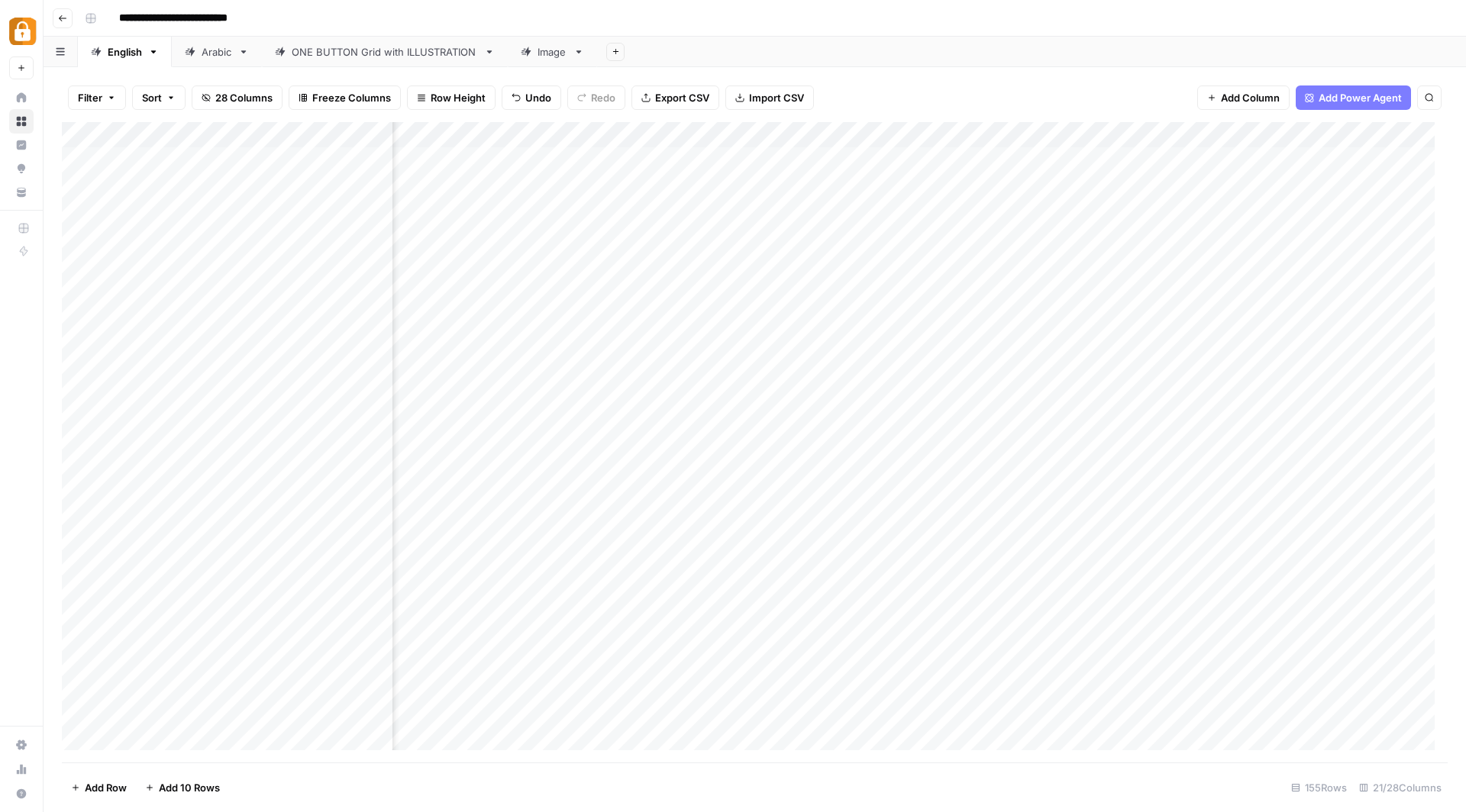
scroll to position [0, 369]
click at [935, 235] on div "Add Column" at bounding box center [755, 442] width 1386 height 642
click at [1067, 236] on div "Add Column" at bounding box center [755, 442] width 1386 height 642
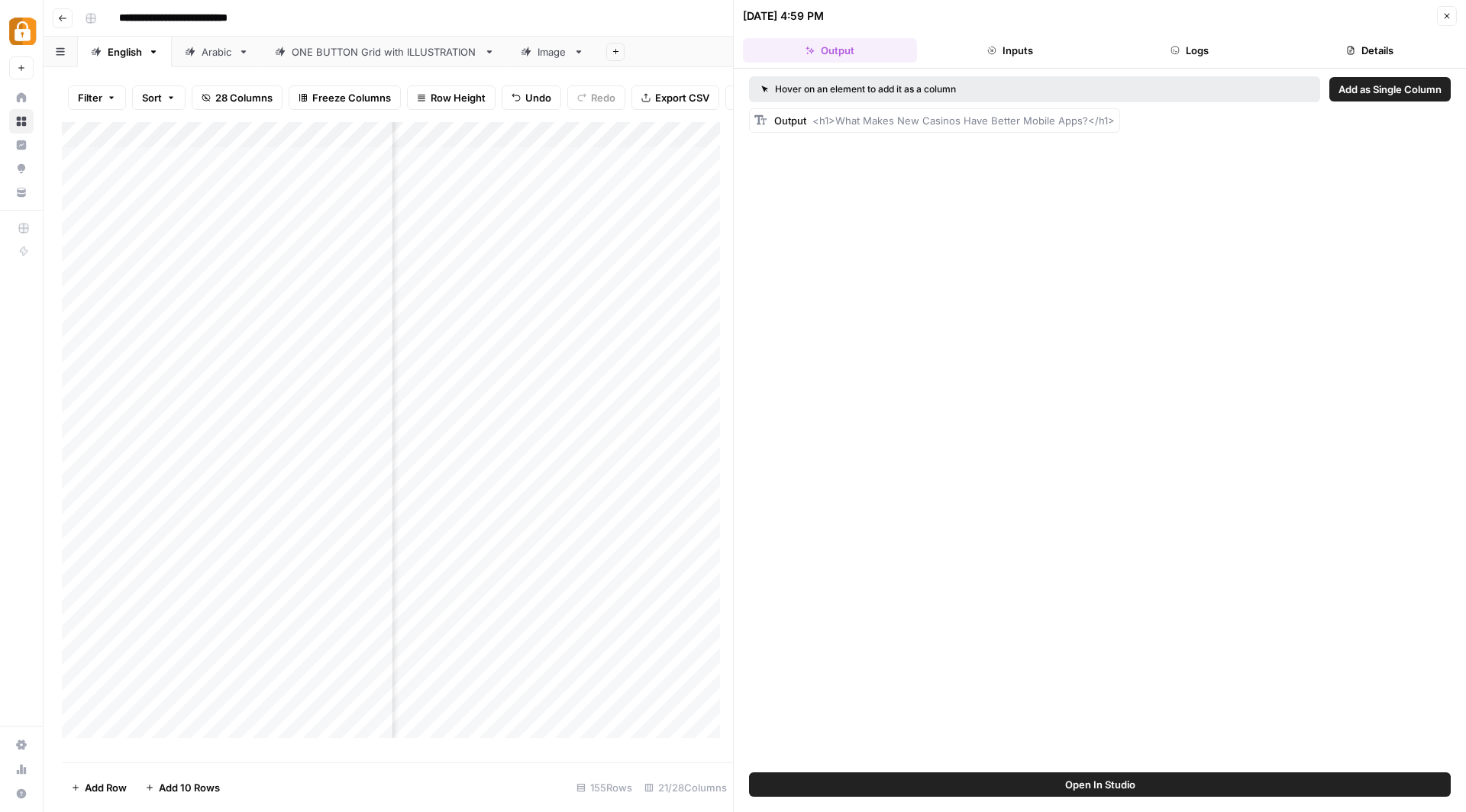
click at [1447, 18] on icon "button" at bounding box center [1447, 16] width 9 height 9
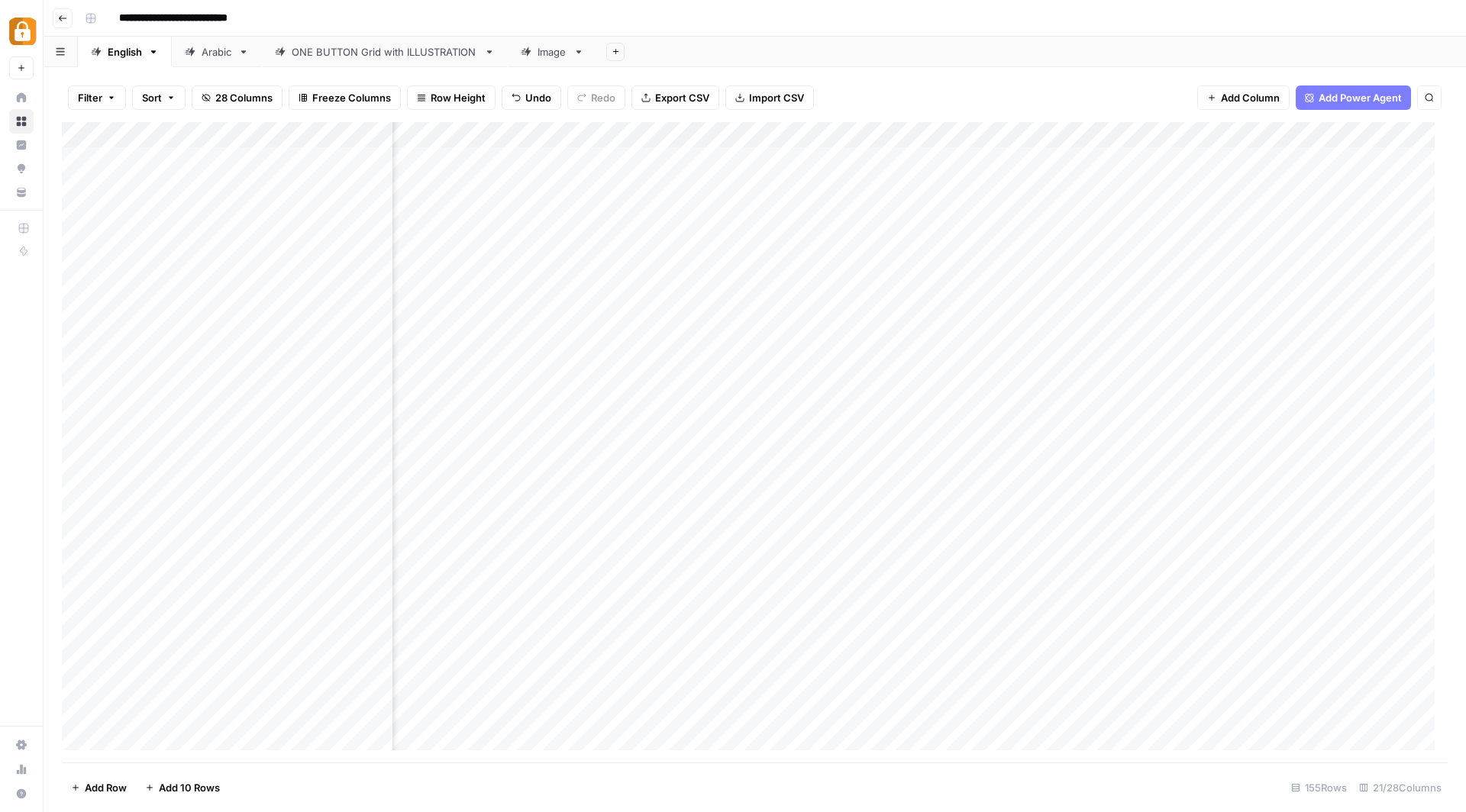
click at [932, 235] on div "Add Column" at bounding box center [755, 442] width 1386 height 642
click at [230, 292] on div "Add Column" at bounding box center [755, 442] width 1386 height 642
click at [230, 292] on textarea "**********" at bounding box center [314, 290] width 244 height 21
click at [253, 152] on div "Add Column" at bounding box center [755, 442] width 1386 height 642
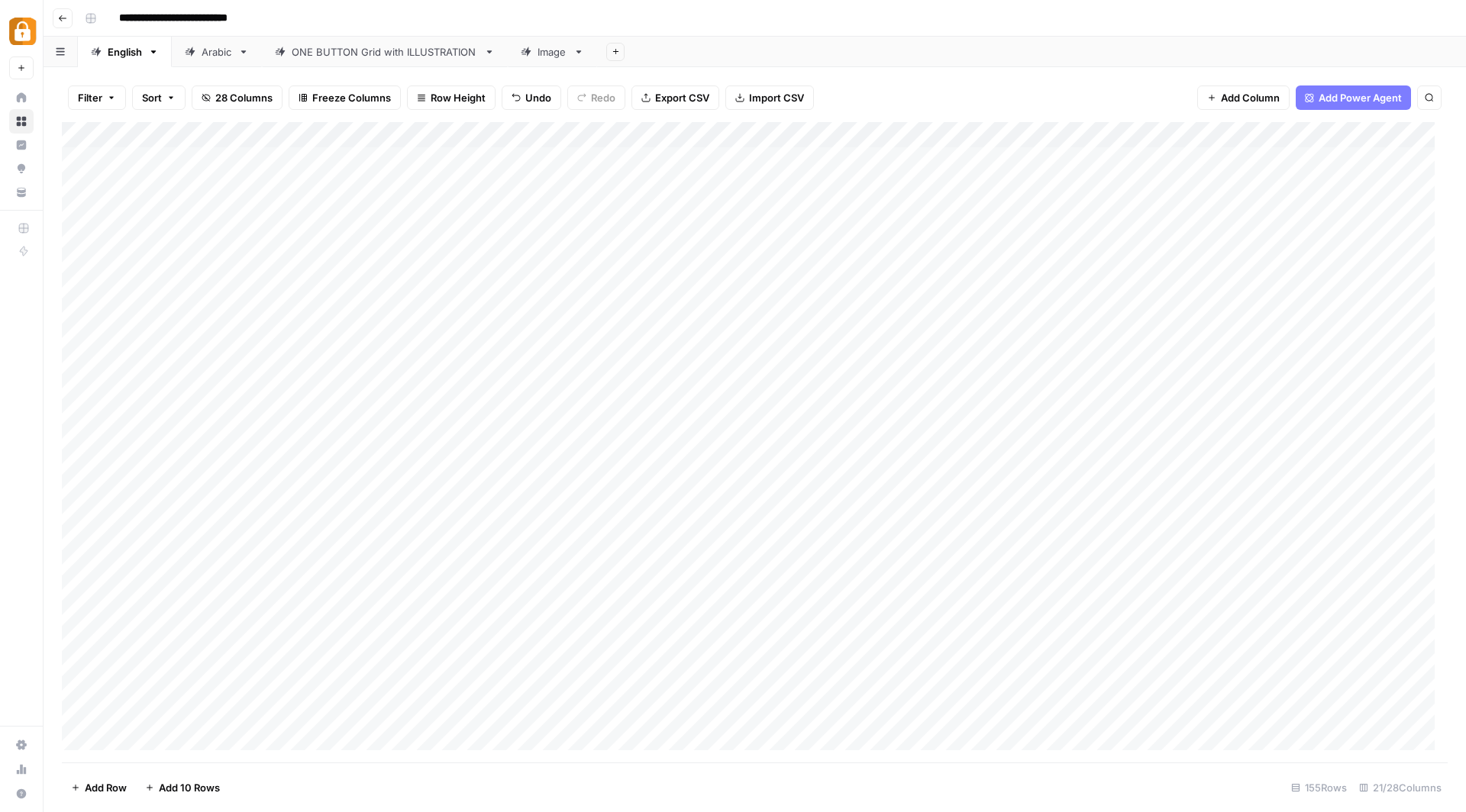
click at [253, 152] on div "Add Column" at bounding box center [755, 442] width 1386 height 642
type textarea "**********"
click at [231, 183] on div "Add Column" at bounding box center [755, 442] width 1386 height 642
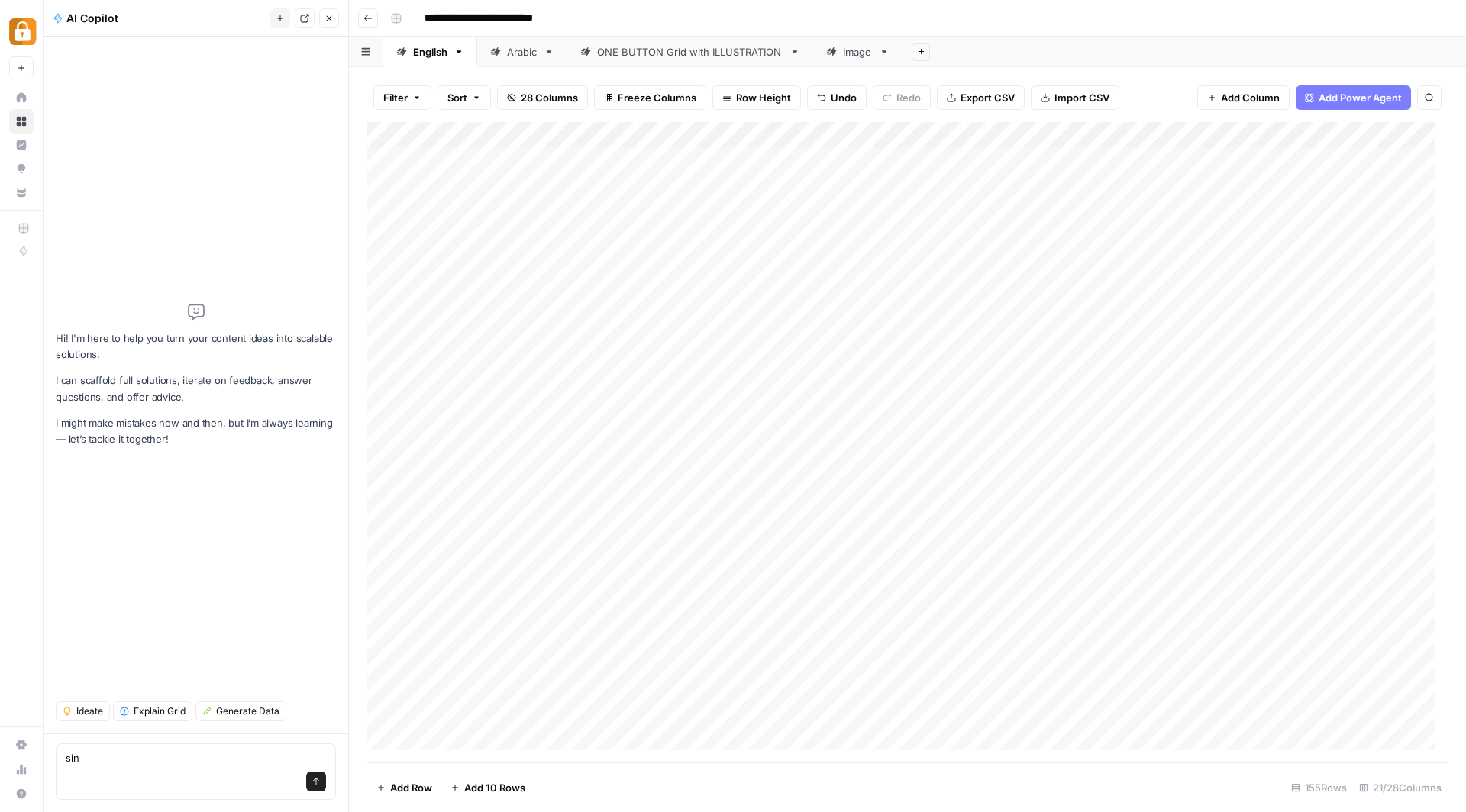
type textarea "sin"
click at [534, 184] on div "Add Column" at bounding box center [907, 442] width 1081 height 642
type textarea "**********"
click at [532, 206] on div "Add Column" at bounding box center [907, 442] width 1081 height 642
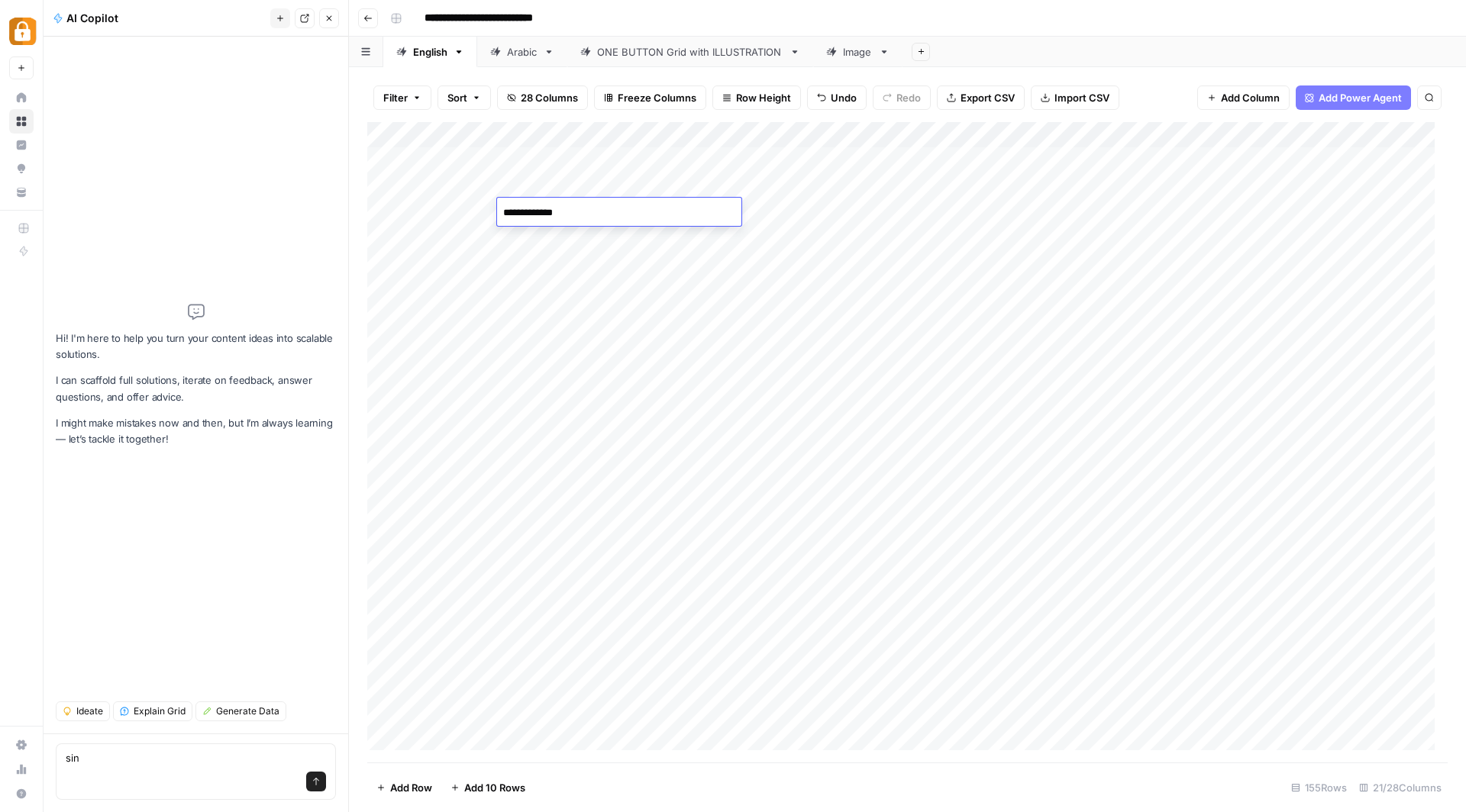
type textarea "**********"
click at [523, 238] on div "Add Column" at bounding box center [907, 442] width 1081 height 642
type textarea "**********"
click at [530, 264] on div "Add Column" at bounding box center [907, 442] width 1081 height 642
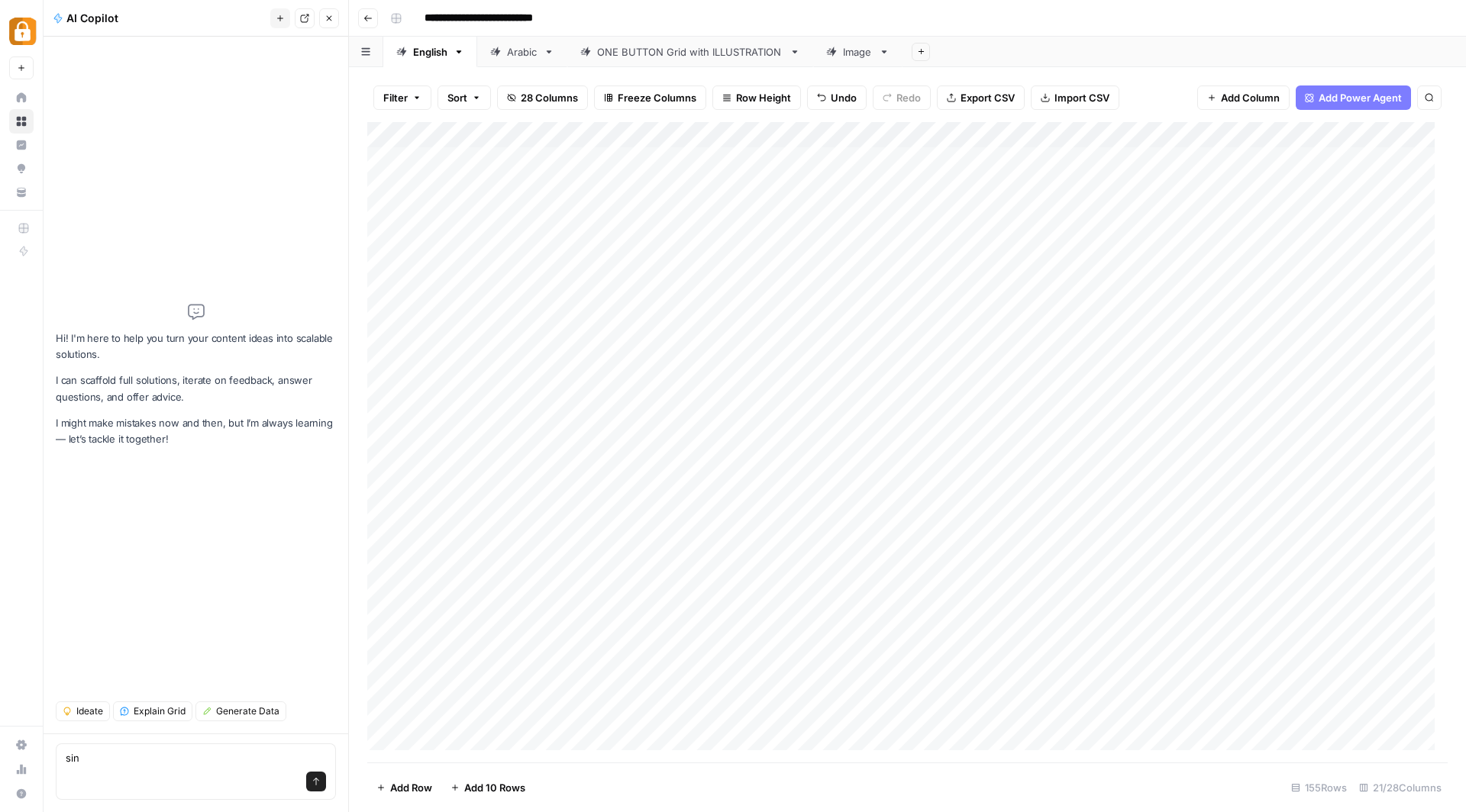
click at [530, 264] on div "Add Column" at bounding box center [907, 442] width 1081 height 642
type textarea "**********"
click at [1041, 236] on div "Add Column" at bounding box center [907, 442] width 1081 height 642
click at [662, 289] on div "Add Column" at bounding box center [907, 442] width 1081 height 642
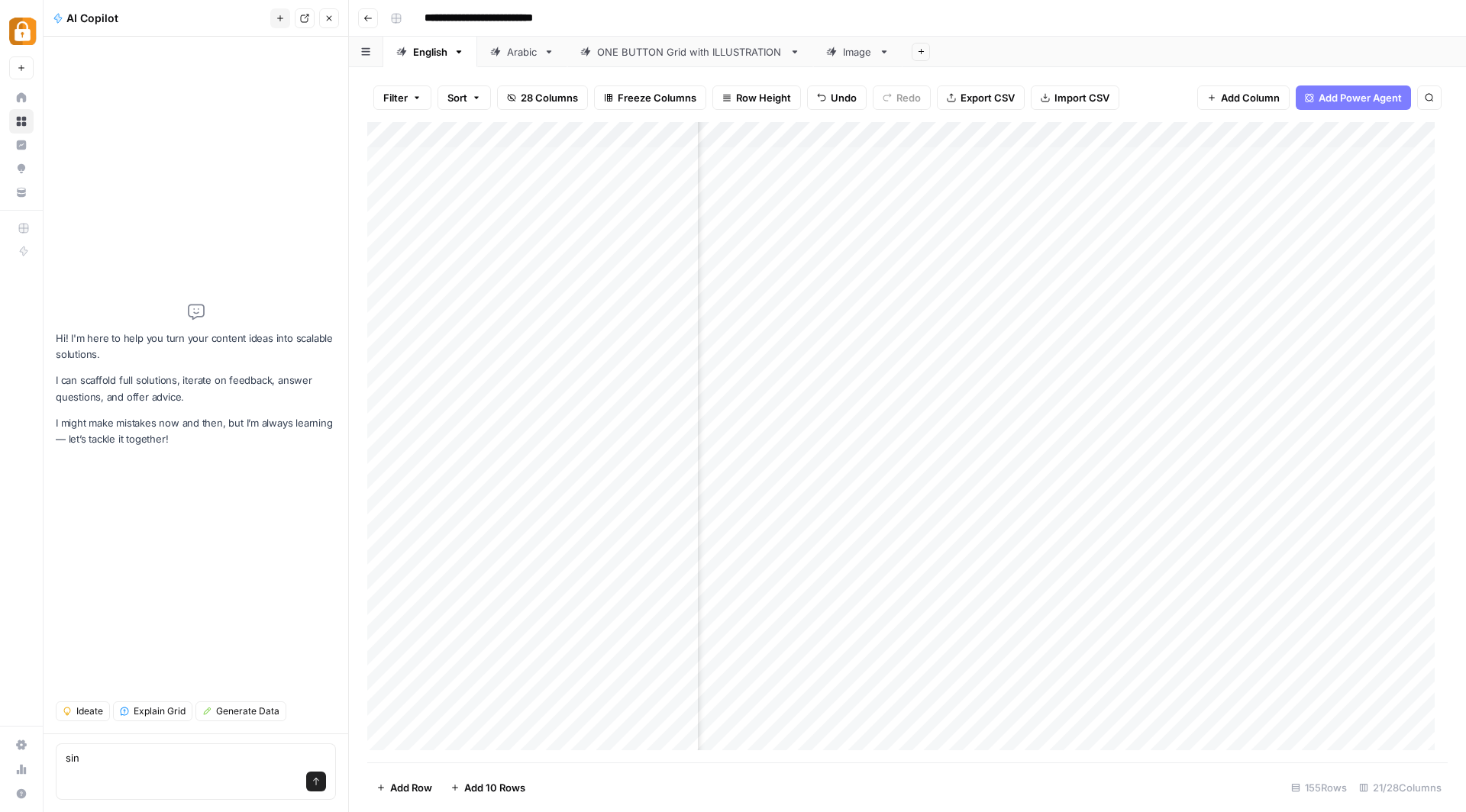
click at [662, 289] on div "Add Column" at bounding box center [907, 442] width 1081 height 642
click at [943, 291] on div "Add Column" at bounding box center [907, 442] width 1081 height 642
click at [680, 289] on div "Add Column" at bounding box center [907, 442] width 1081 height 642
drag, startPoint x: 696, startPoint y: 299, endPoint x: 679, endPoint y: 167, distance: 133.1
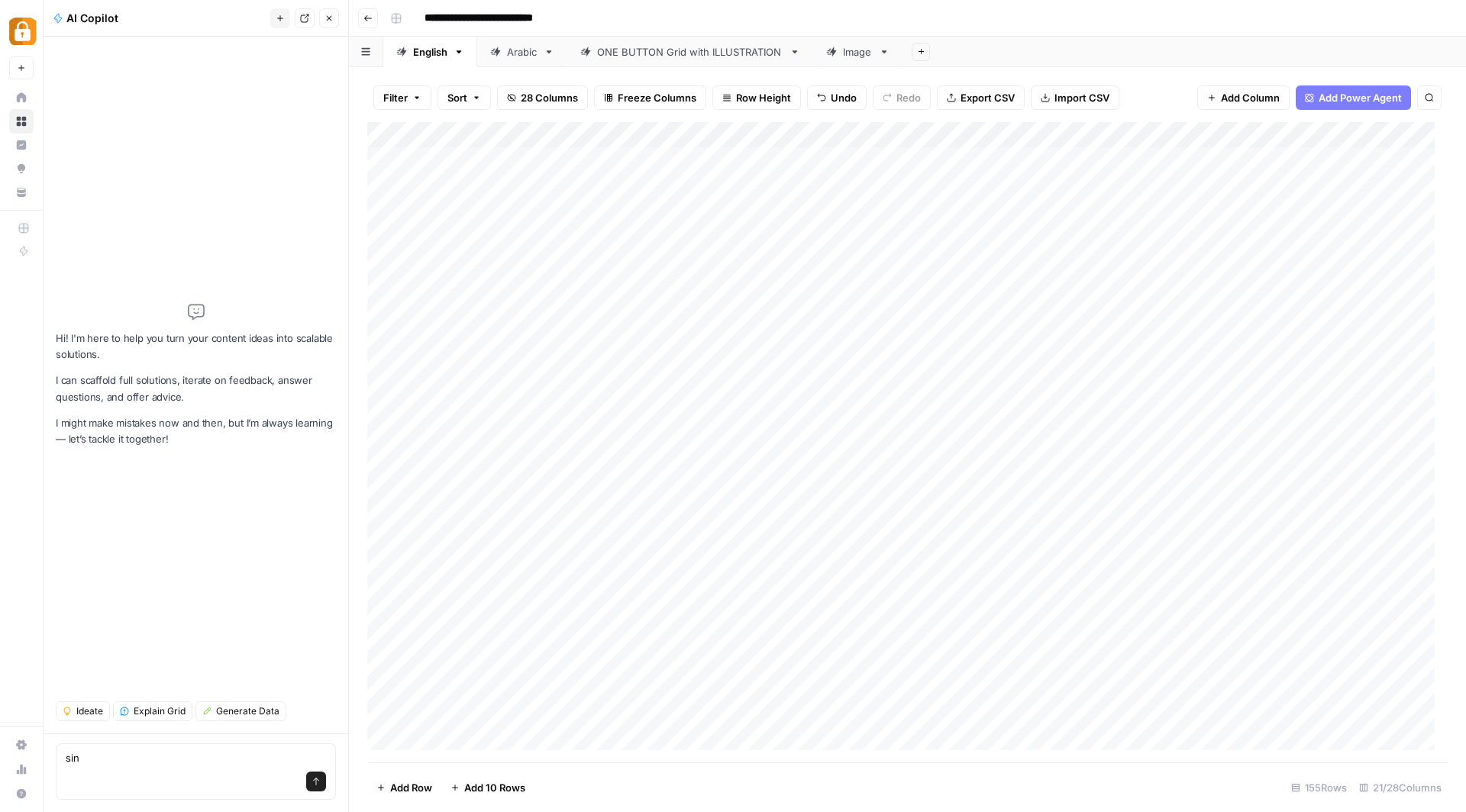
click at [679, 167] on div "Add Column" at bounding box center [907, 442] width 1081 height 642
click at [461, 232] on div "Add Column" at bounding box center [907, 442] width 1081 height 642
type textarea "*********"
click at [453, 260] on div "Add Column" at bounding box center [907, 442] width 1081 height 642
